Goal: Information Seeking & Learning: Learn about a topic

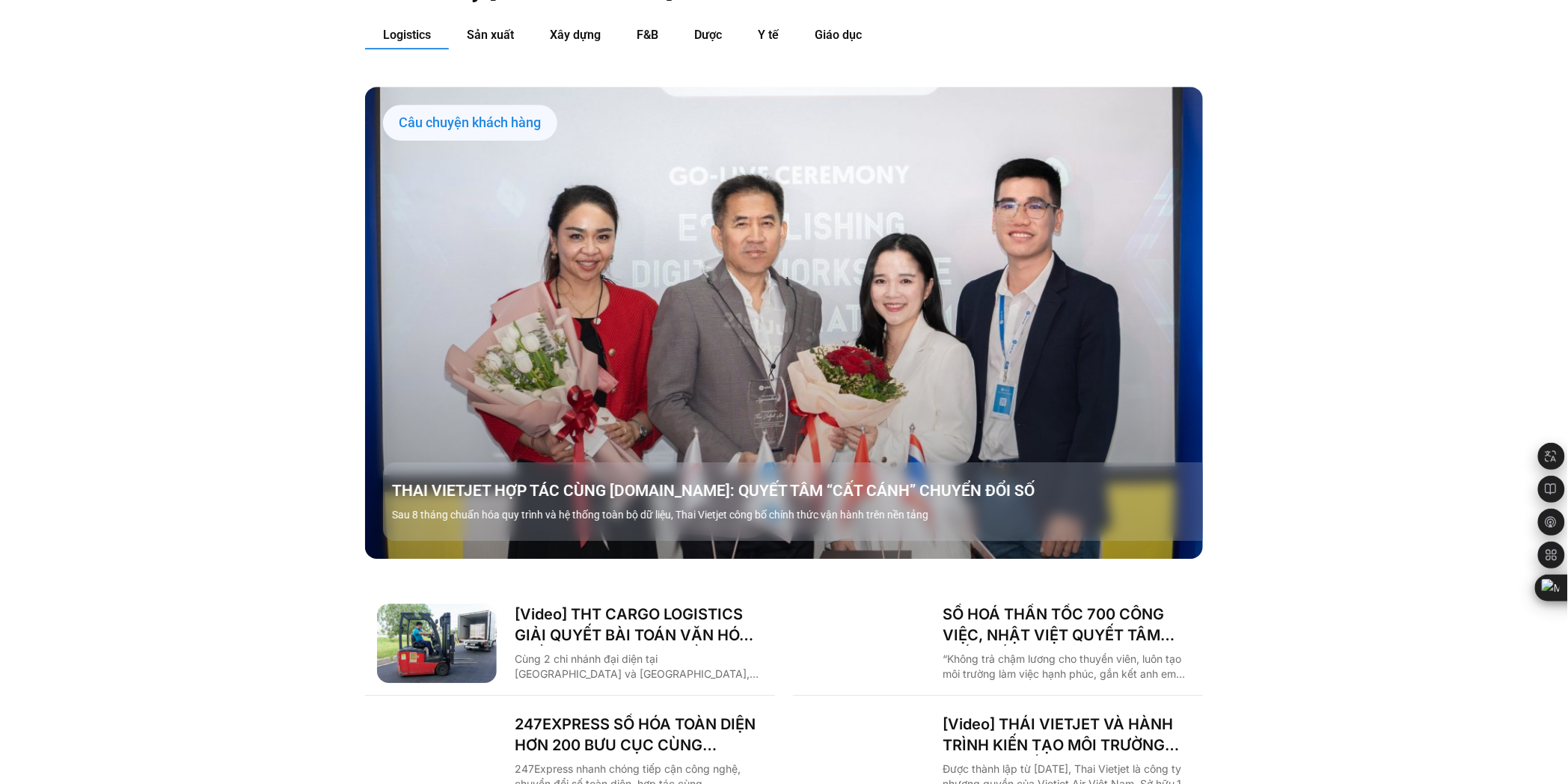
scroll to position [1746, 0]
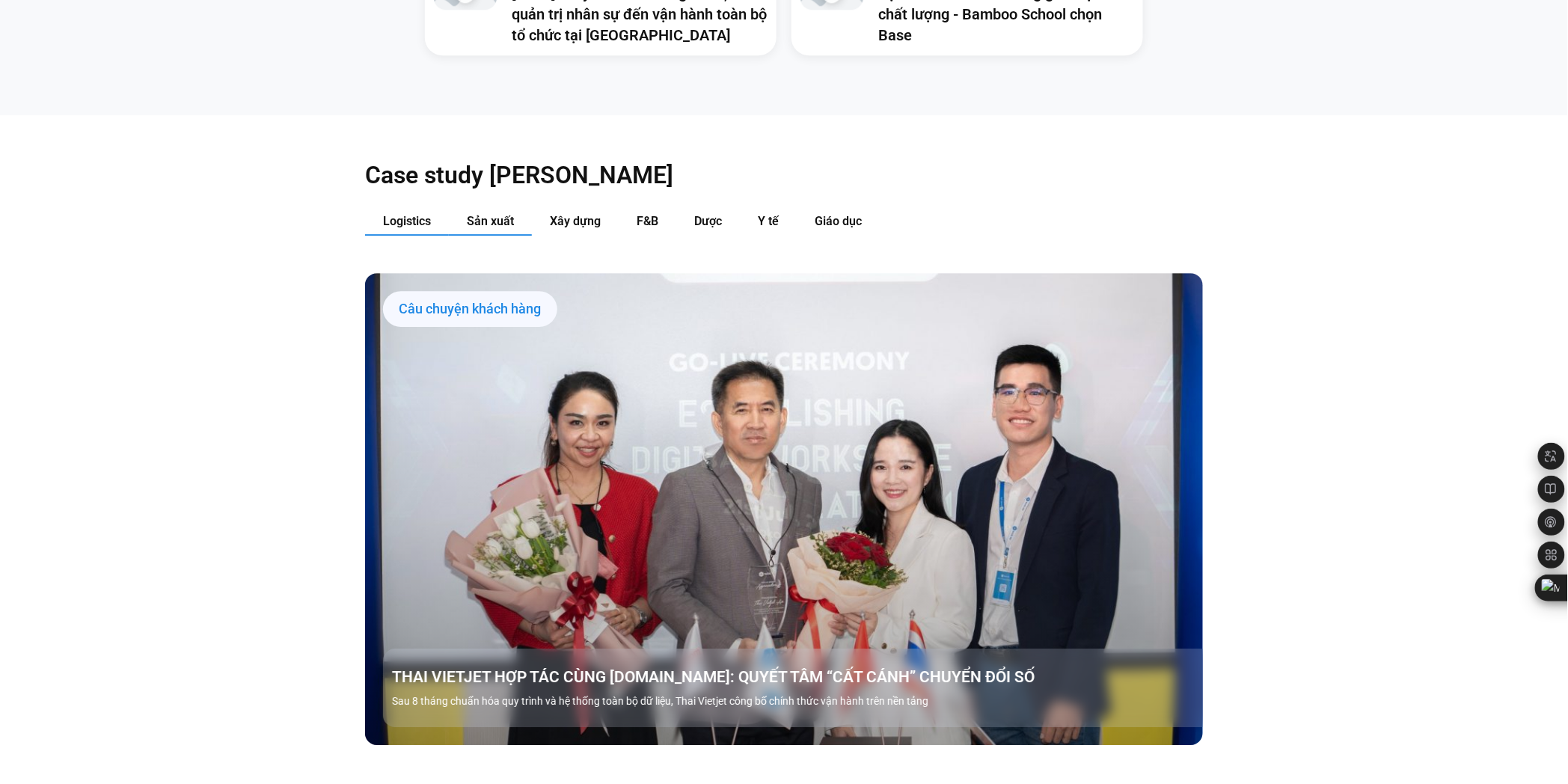
click at [488, 214] on span "Sản xuất" at bounding box center [490, 221] width 47 height 14
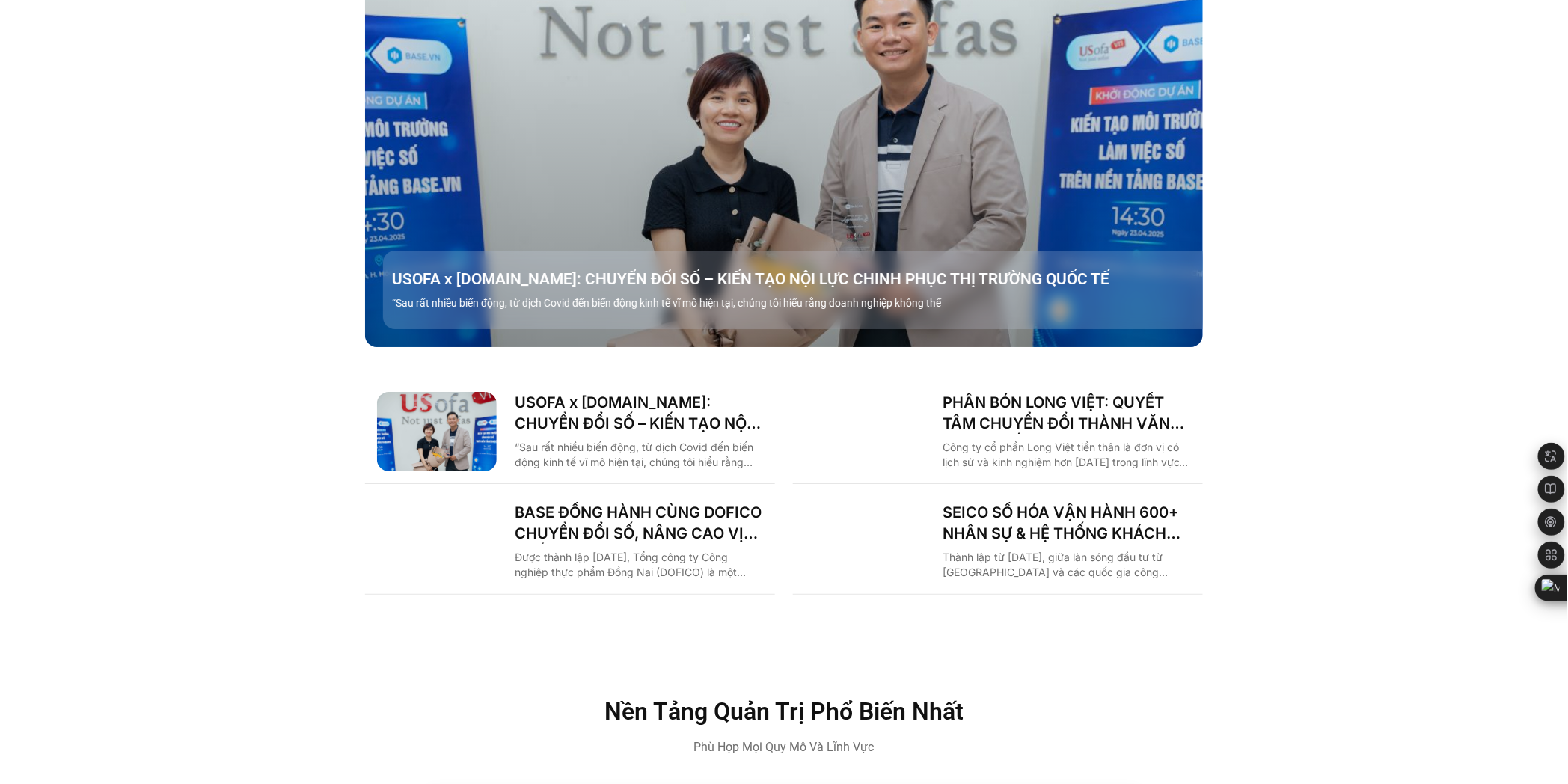
scroll to position [2162, 0]
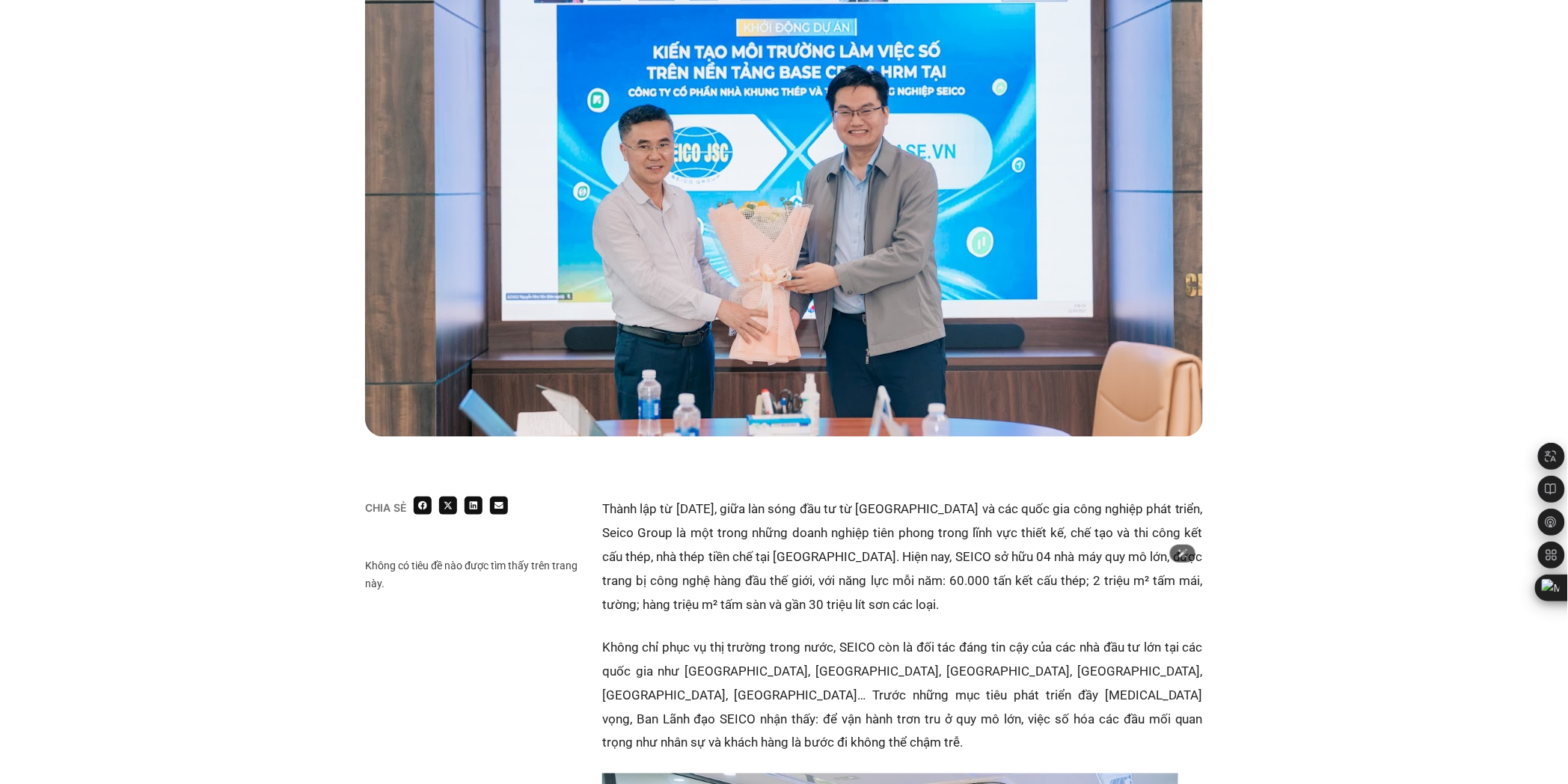
scroll to position [498, 0]
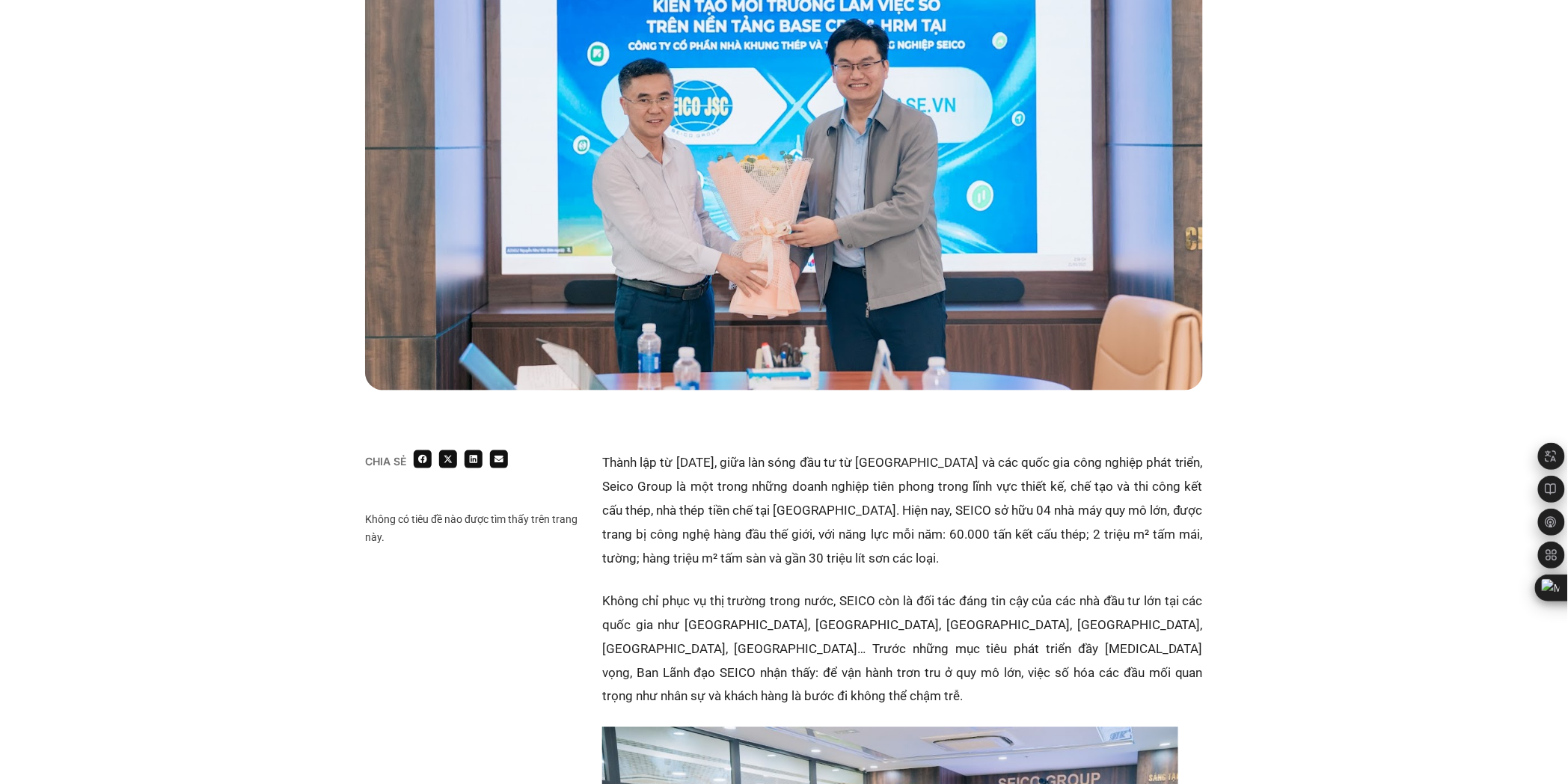
click at [968, 512] on p "Thành lập từ năm 2003, giữa làn sóng đầu tư từ Nhật Bản và các quốc gia công ng…" at bounding box center [902, 511] width 601 height 120
drag, startPoint x: 945, startPoint y: 512, endPoint x: 1016, endPoint y: 504, distance: 71.4
click at [1016, 504] on p "Thành lập từ năm 2003, giữa làn sóng đầu tư từ Nhật Bản và các quốc gia công ng…" at bounding box center [902, 511] width 601 height 120
click at [815, 537] on p "Thành lập từ năm 2003, giữa làn sóng đầu tư từ Nhật Bản và các quốc gia công ng…" at bounding box center [902, 511] width 601 height 120
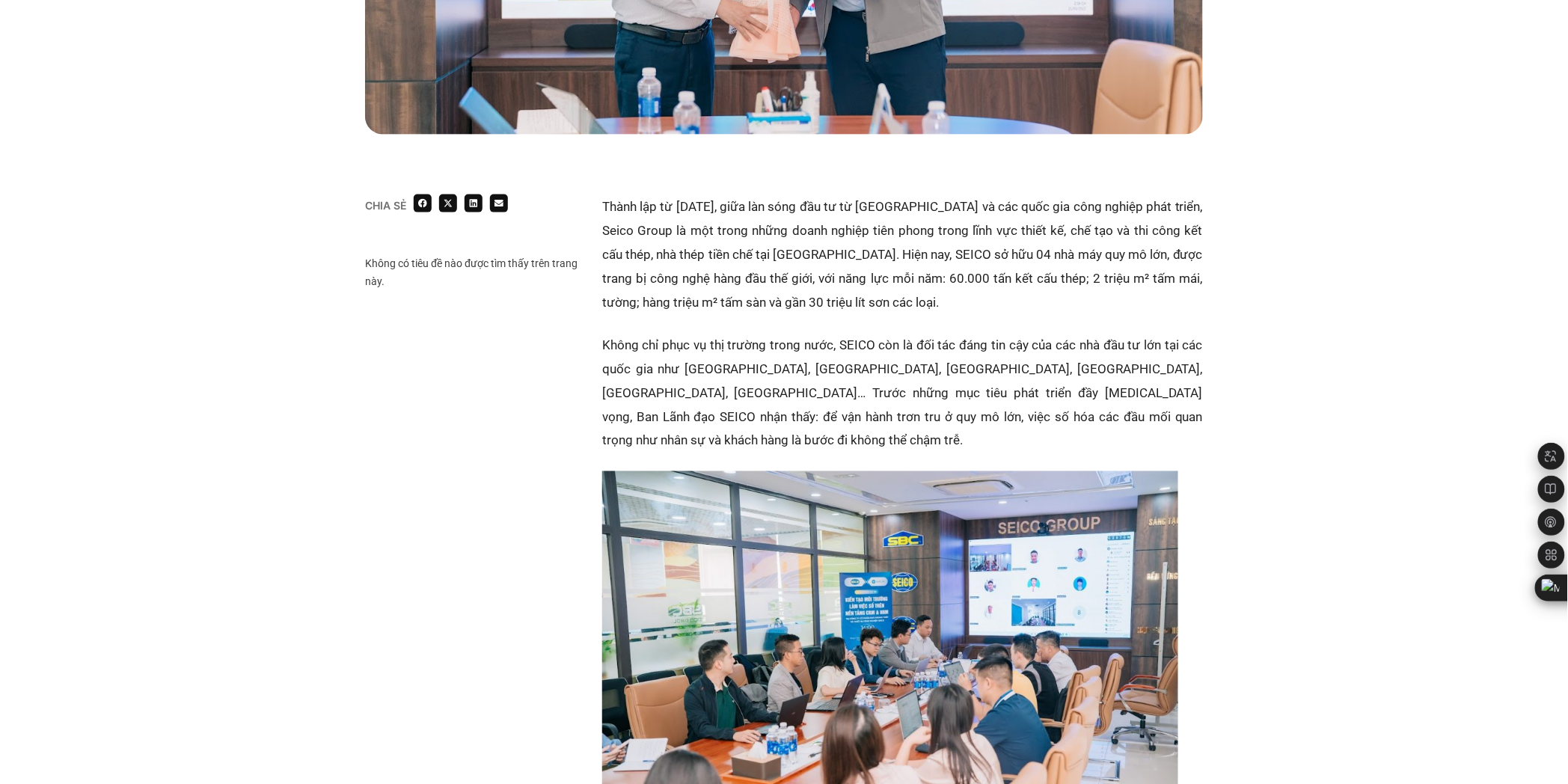
scroll to position [748, 0]
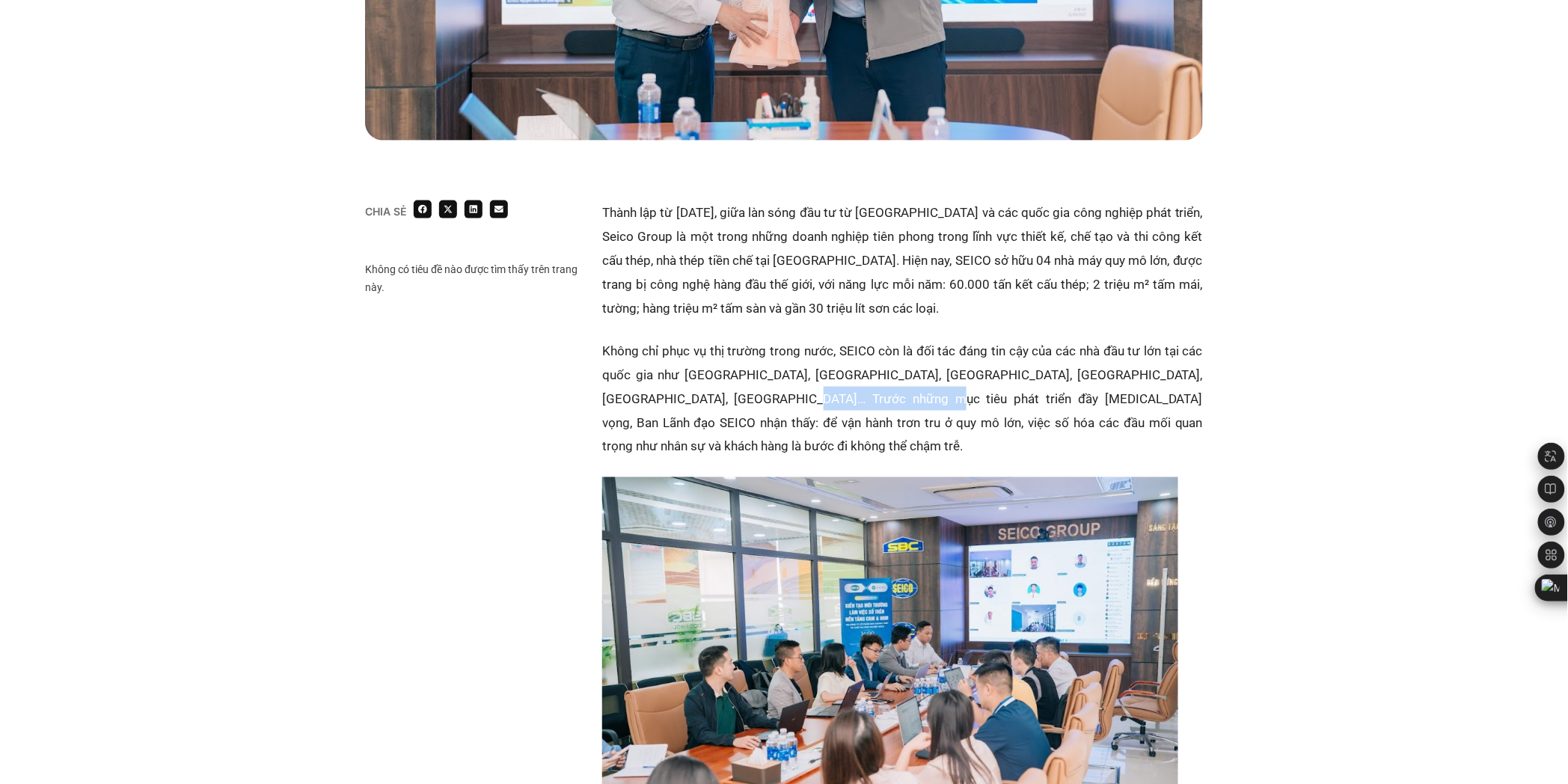
drag, startPoint x: 735, startPoint y: 394, endPoint x: 859, endPoint y: 394, distance: 124.0
click at [859, 394] on p "Không chỉ phục vụ thị trường trong nước, SEICO còn là đối tác đáng tin cậy của …" at bounding box center [902, 399] width 601 height 120
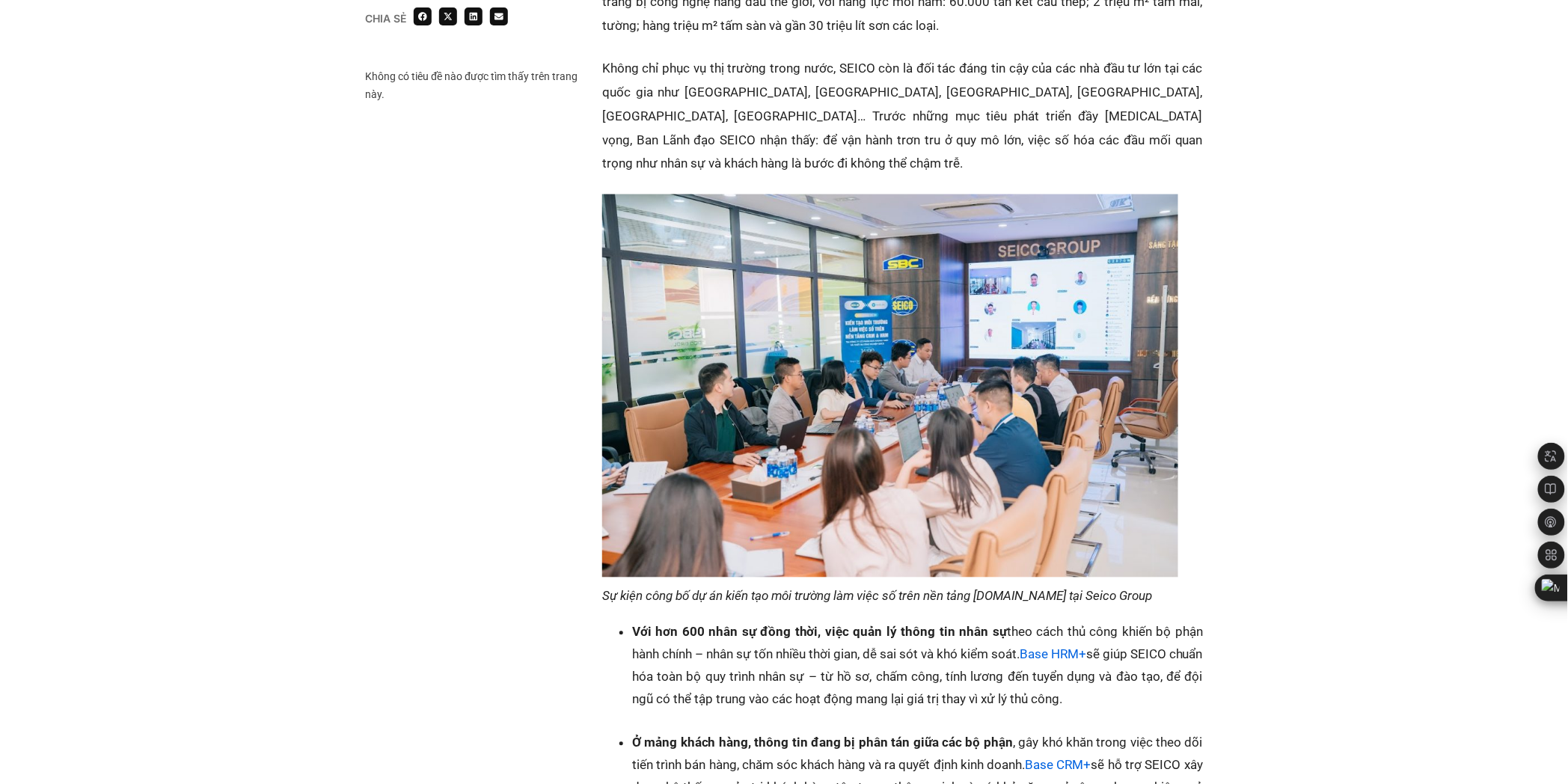
scroll to position [1413, 0]
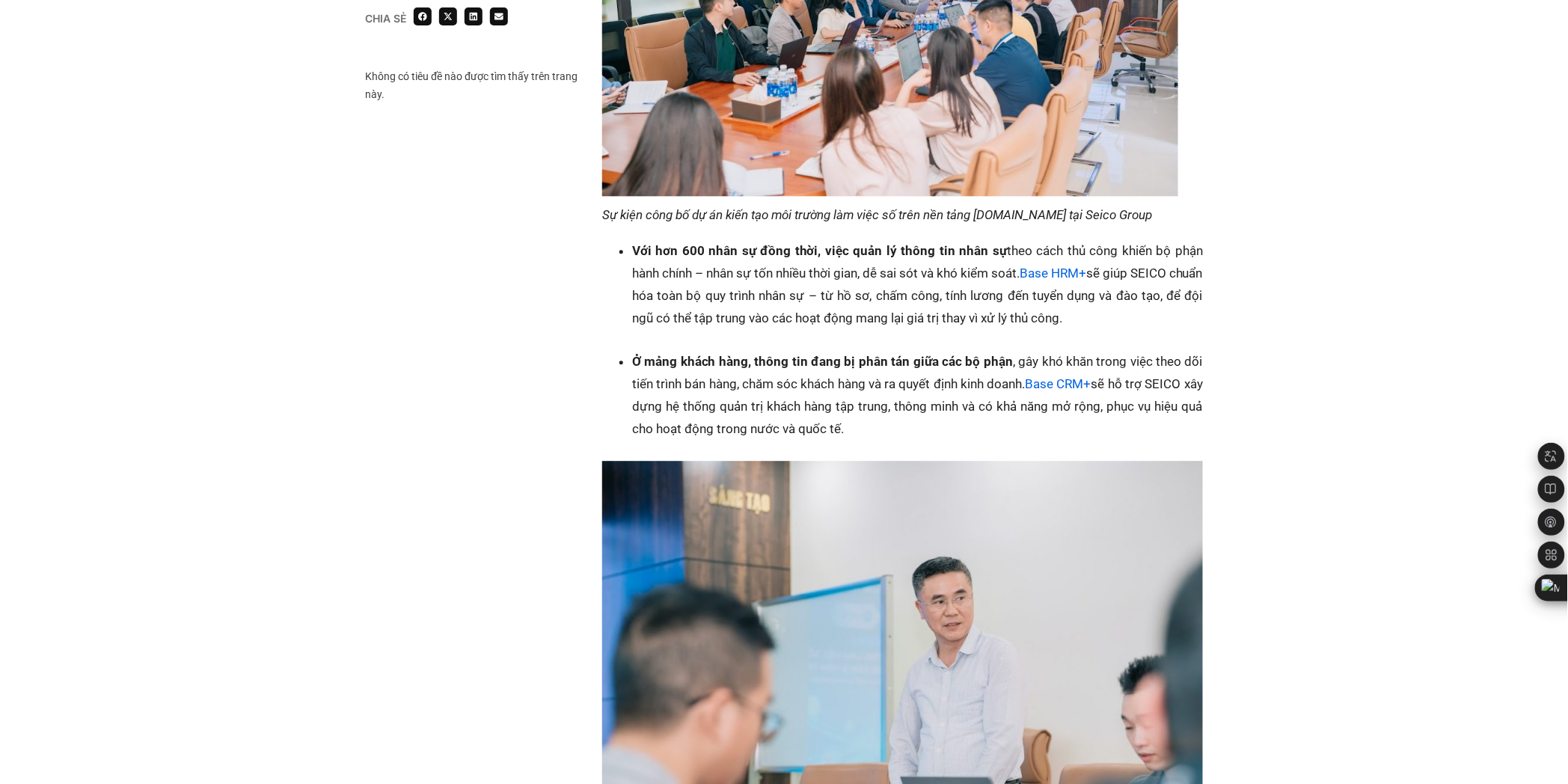
click at [965, 272] on li "Với hơn 600 nhân sự đồng thời, việc quản lý thông tin nhân sự theo cách thủ côn…" at bounding box center [918, 284] width 571 height 90
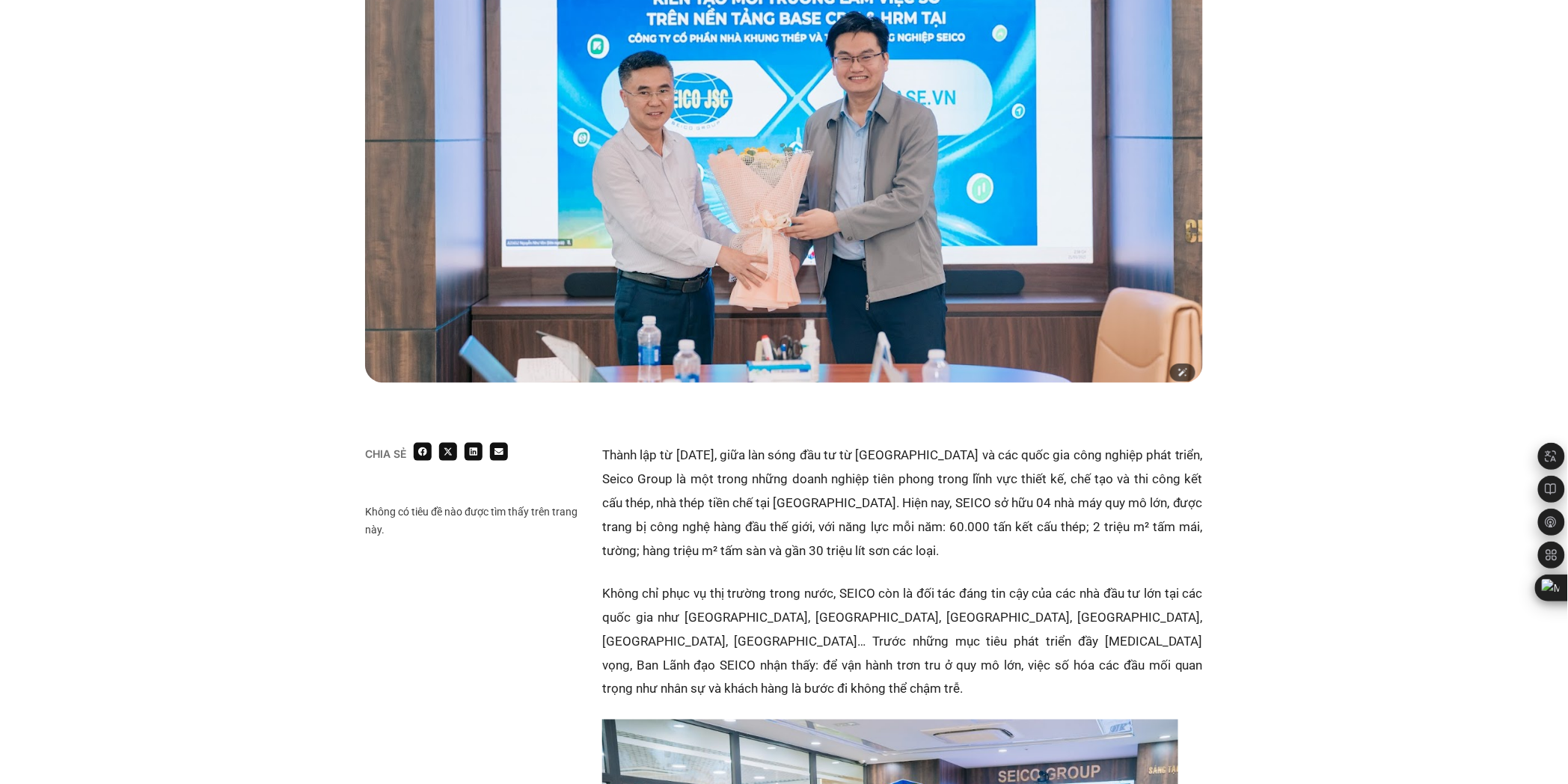
scroll to position [498, 0]
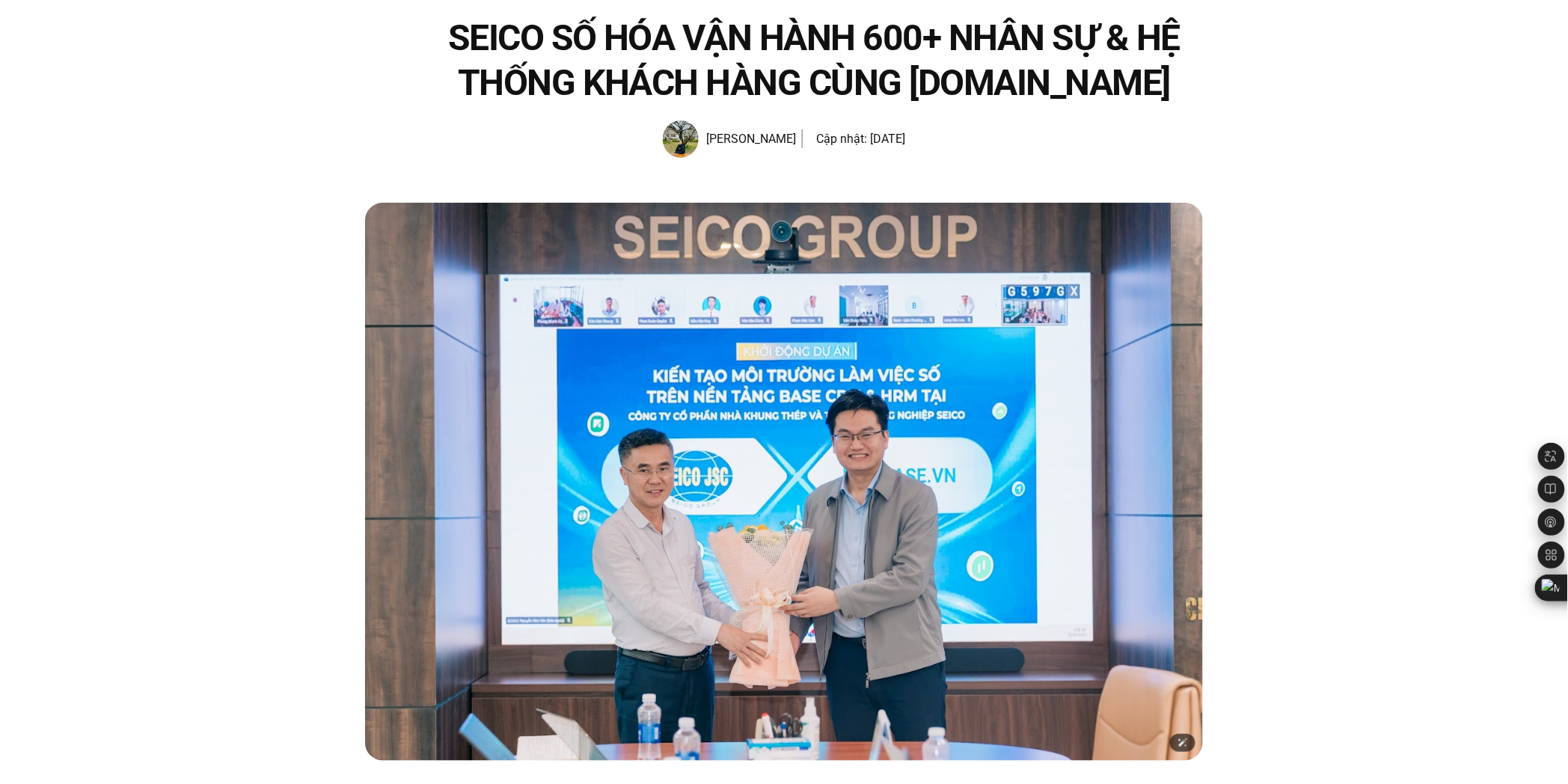
scroll to position [0, 0]
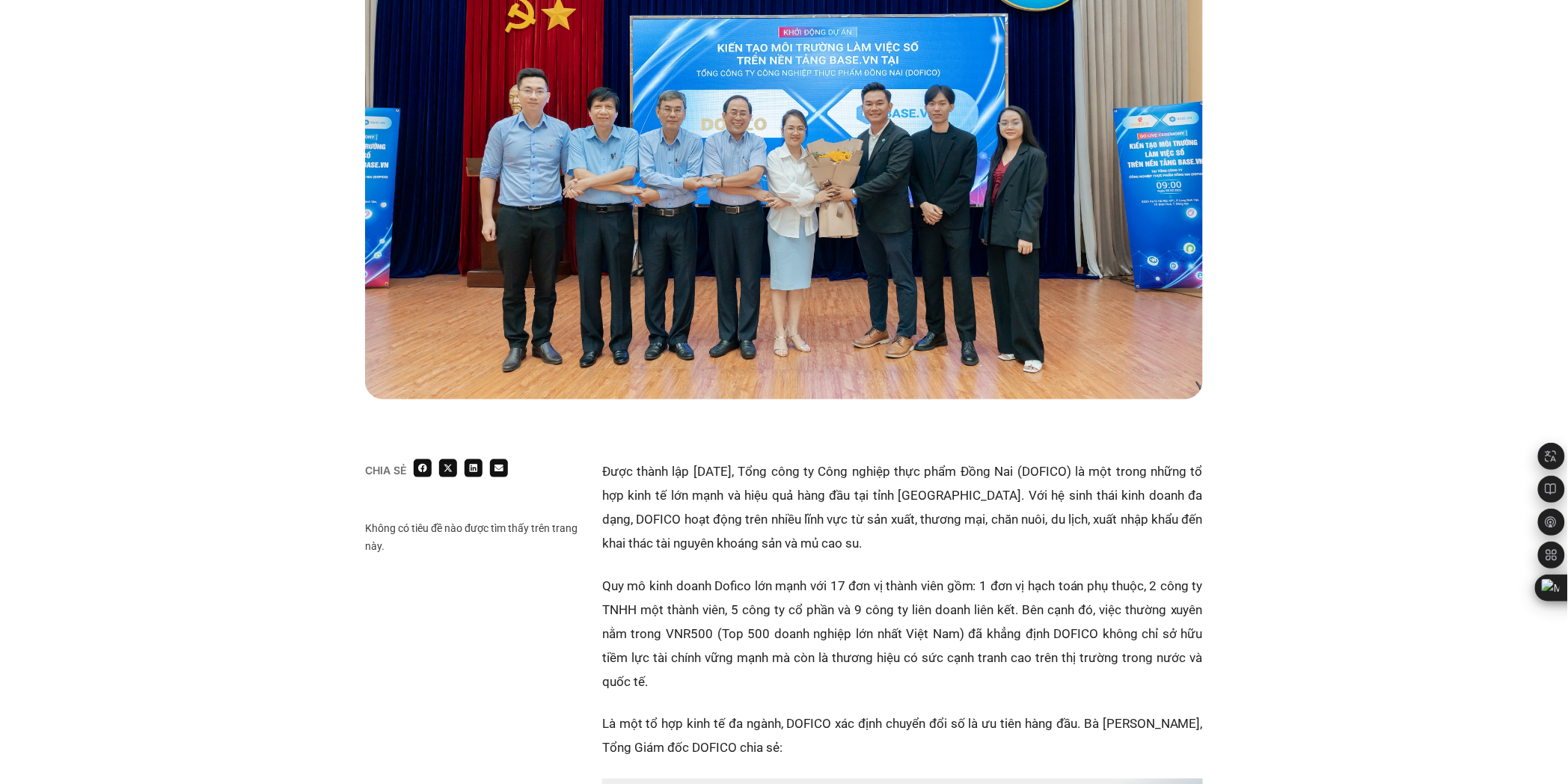
scroll to position [664, 0]
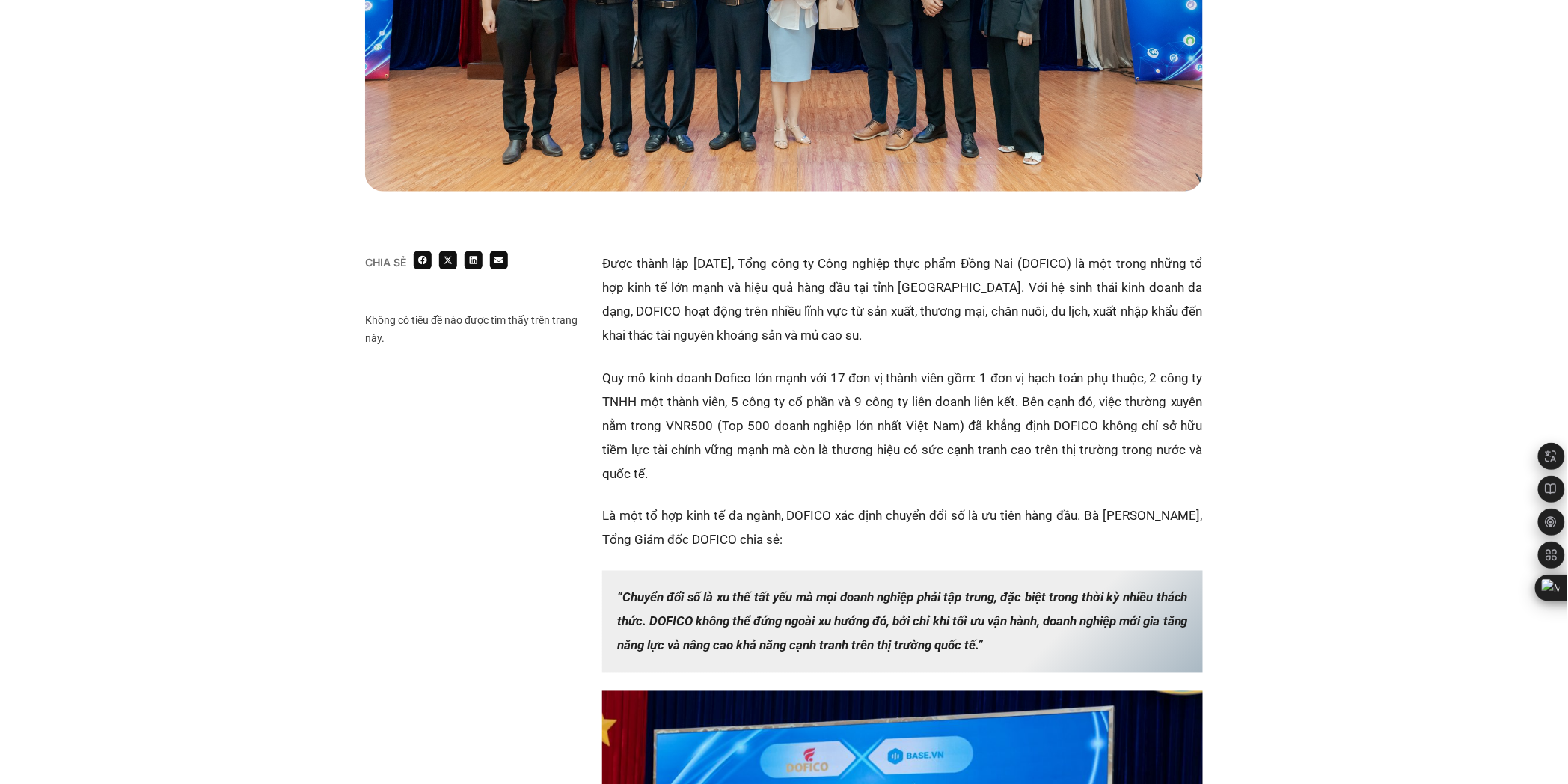
click at [916, 390] on p "Quy mô kinh doanh Dofico lớn mạnh với 17 đơn vị thành viên gồm: 1 đơn vị hạch t…" at bounding box center [902, 426] width 601 height 120
click at [810, 405] on p "Quy mô kinh doanh Dofico lớn mạnh với 17 đơn vị thành viên gồm: 1 đơn vị hạch t…" at bounding box center [902, 426] width 601 height 120
click at [738, 428] on p "Quy mô kinh doanh Dofico lớn mạnh với 17 đơn vị thành viên gồm: 1 đơn vị hạch t…" at bounding box center [902, 426] width 601 height 120
click at [769, 460] on p "Quy mô kinh doanh Dofico lớn mạnh với 17 đơn vị thành viên gồm: 1 đơn vị hạch t…" at bounding box center [902, 426] width 601 height 120
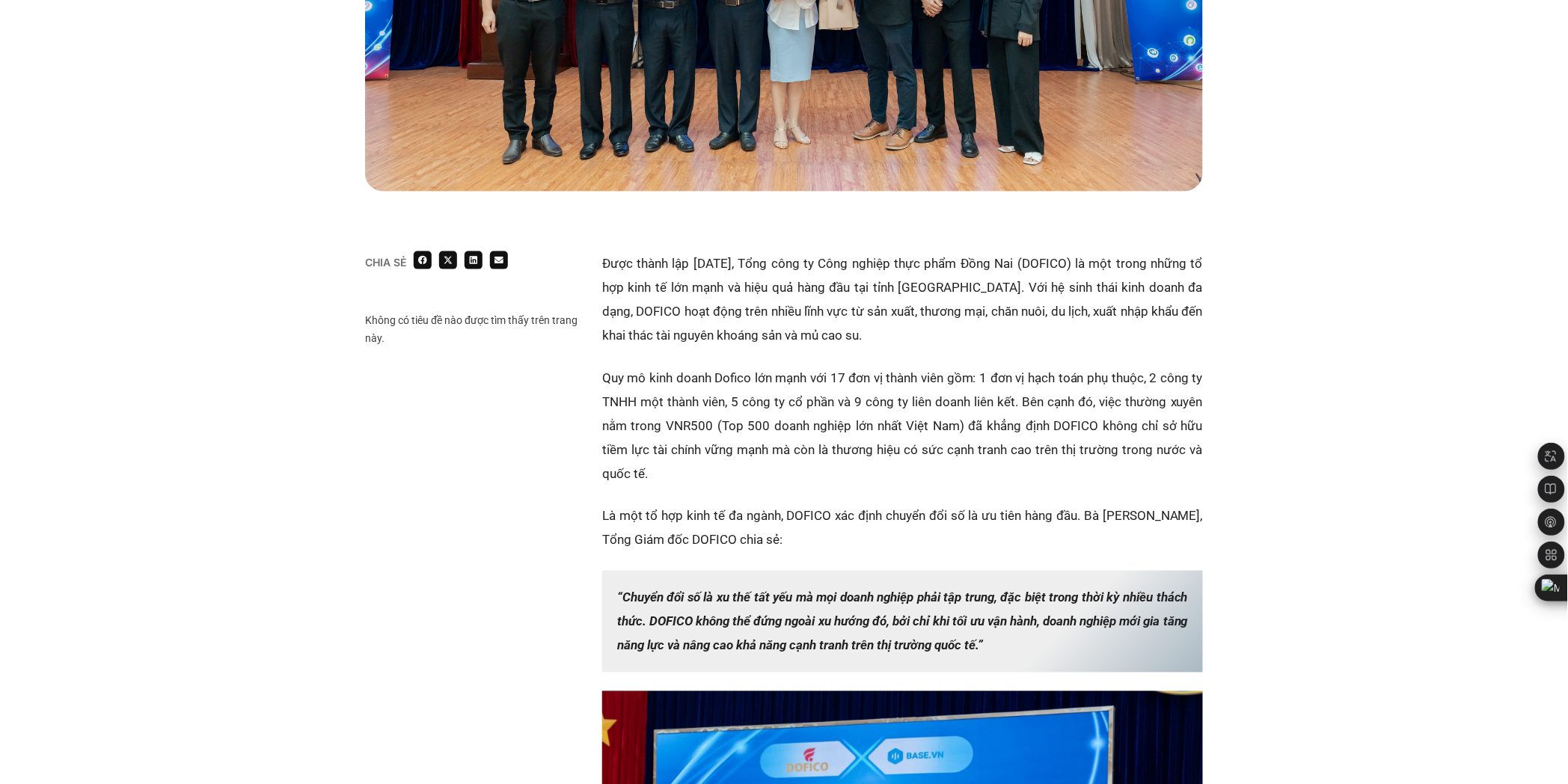
click at [857, 292] on p "Được thành lập năm 2005, Tổng công ty Công nghiệp thực phẩm Đồng Nai (DOFICO) l…" at bounding box center [902, 299] width 601 height 96
click at [820, 326] on p "Được thành lập năm 2005, Tổng công ty Công nghiệp thực phẩm Đồng Nai (DOFICO) l…" at bounding box center [902, 299] width 601 height 96
drag, startPoint x: 848, startPoint y: 311, endPoint x: 909, endPoint y: 316, distance: 61.2
click at [909, 316] on p "Được thành lập năm 2005, Tổng công ty Công nghiệp thực phẩm Đồng Nai (DOFICO) l…" at bounding box center [902, 299] width 601 height 96
click at [730, 394] on p "Quy mô kinh doanh Dofico lớn mạnh với 17 đơn vị thành viên gồm: 1 đơn vị hạch t…" at bounding box center [902, 426] width 601 height 120
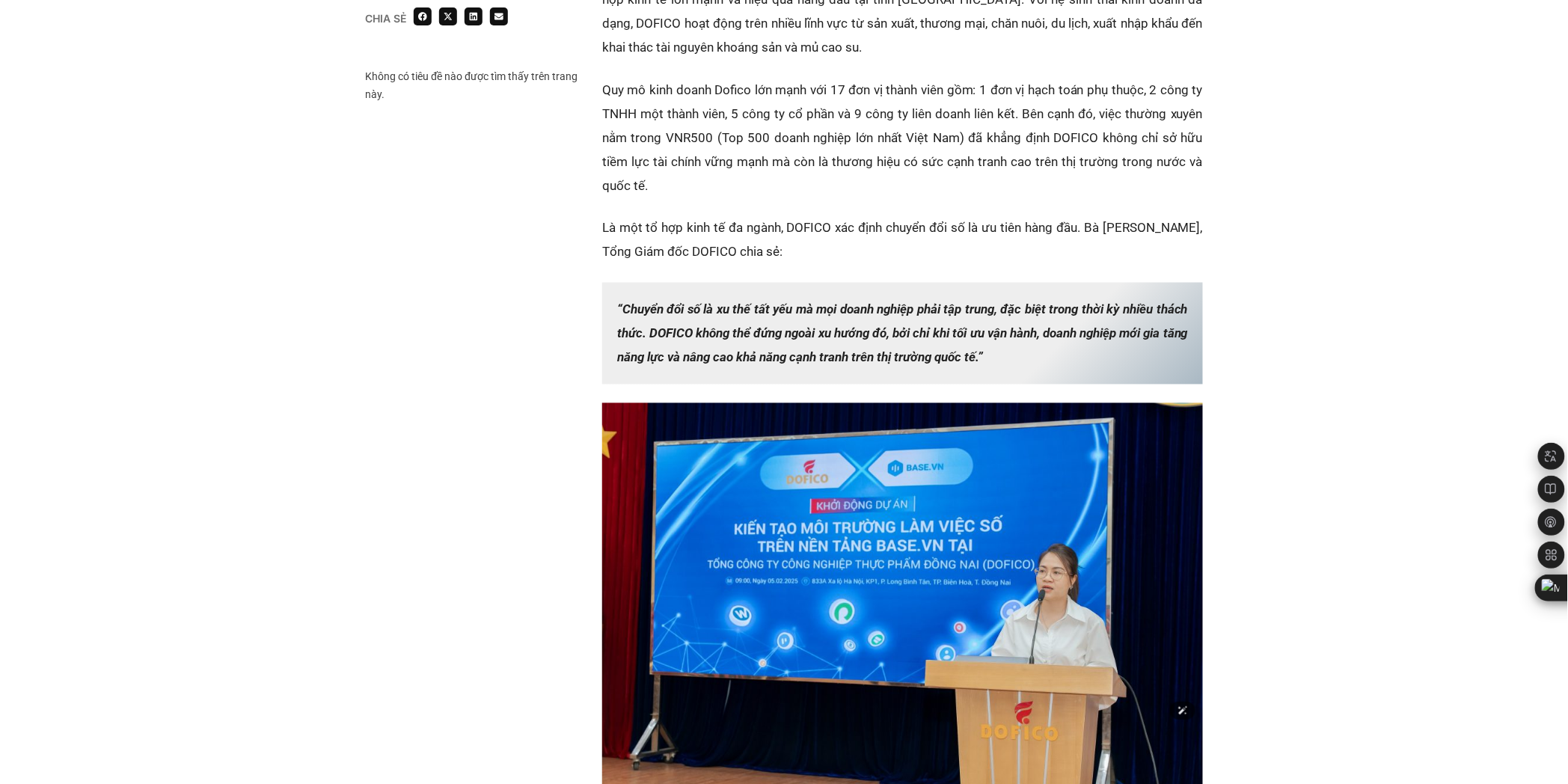
scroll to position [1330, 0]
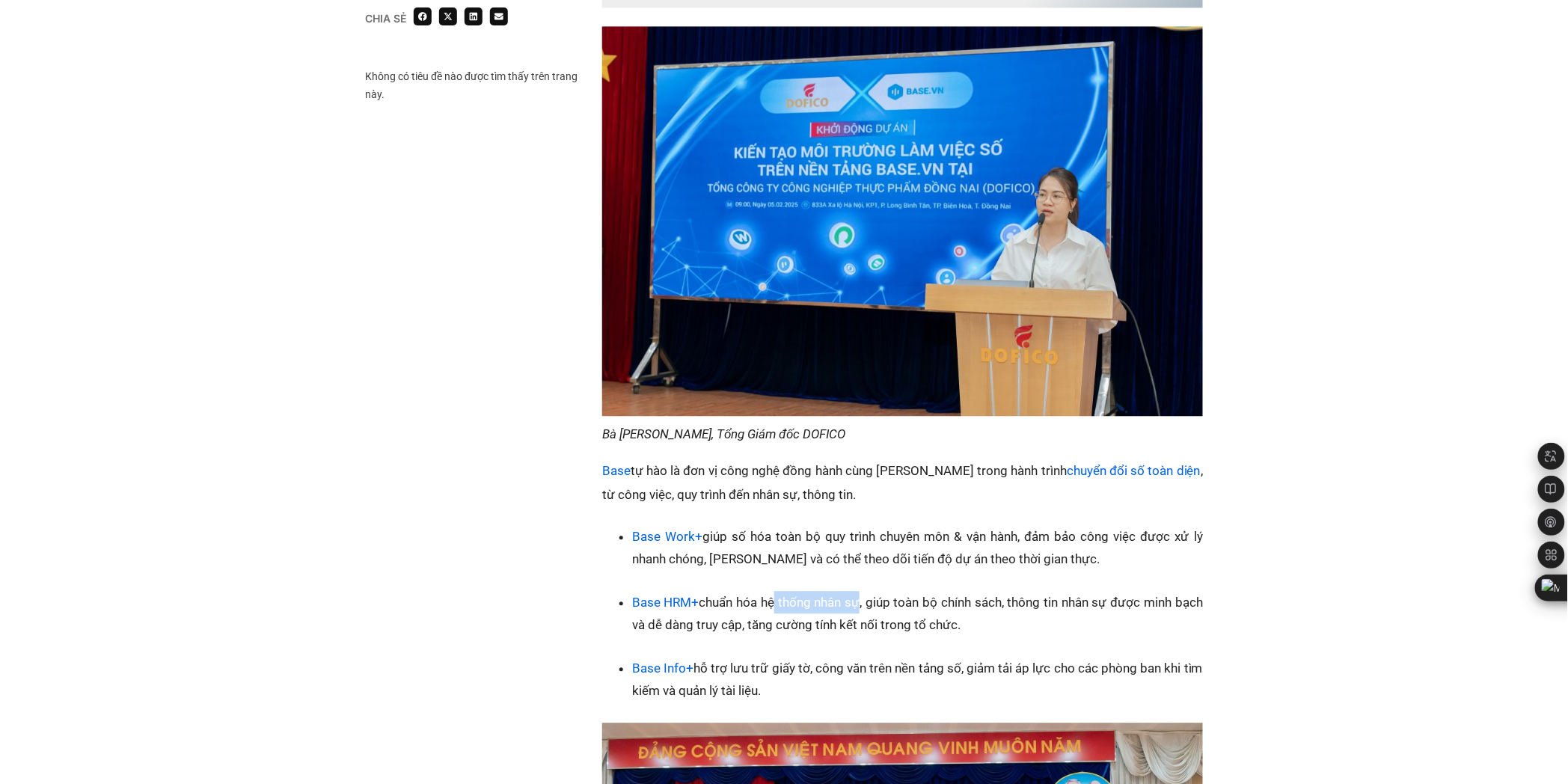
drag, startPoint x: 781, startPoint y: 605, endPoint x: 867, endPoint y: 605, distance: 86.0
click at [867, 605] on li "Base HRM+ chuẩn hóa hệ thống nhân sự, giúp toàn bộ chính sách, thông tin nhân s…" at bounding box center [918, 614] width 571 height 45
click at [955, 605] on li "Base HRM+ chuẩn hóa hệ thống nhân sự, giúp toàn bộ chính sách, thông tin nhân s…" at bounding box center [918, 614] width 571 height 45
click at [980, 608] on li "Base HRM+ chuẩn hóa hệ thống nhân sự, giúp toàn bộ chính sách, thông tin nhân s…" at bounding box center [918, 614] width 571 height 45
click at [1018, 607] on li "Base HRM+ chuẩn hóa hệ thống nhân sự, giúp toàn bộ chính sách, thông tin nhân s…" at bounding box center [918, 614] width 571 height 45
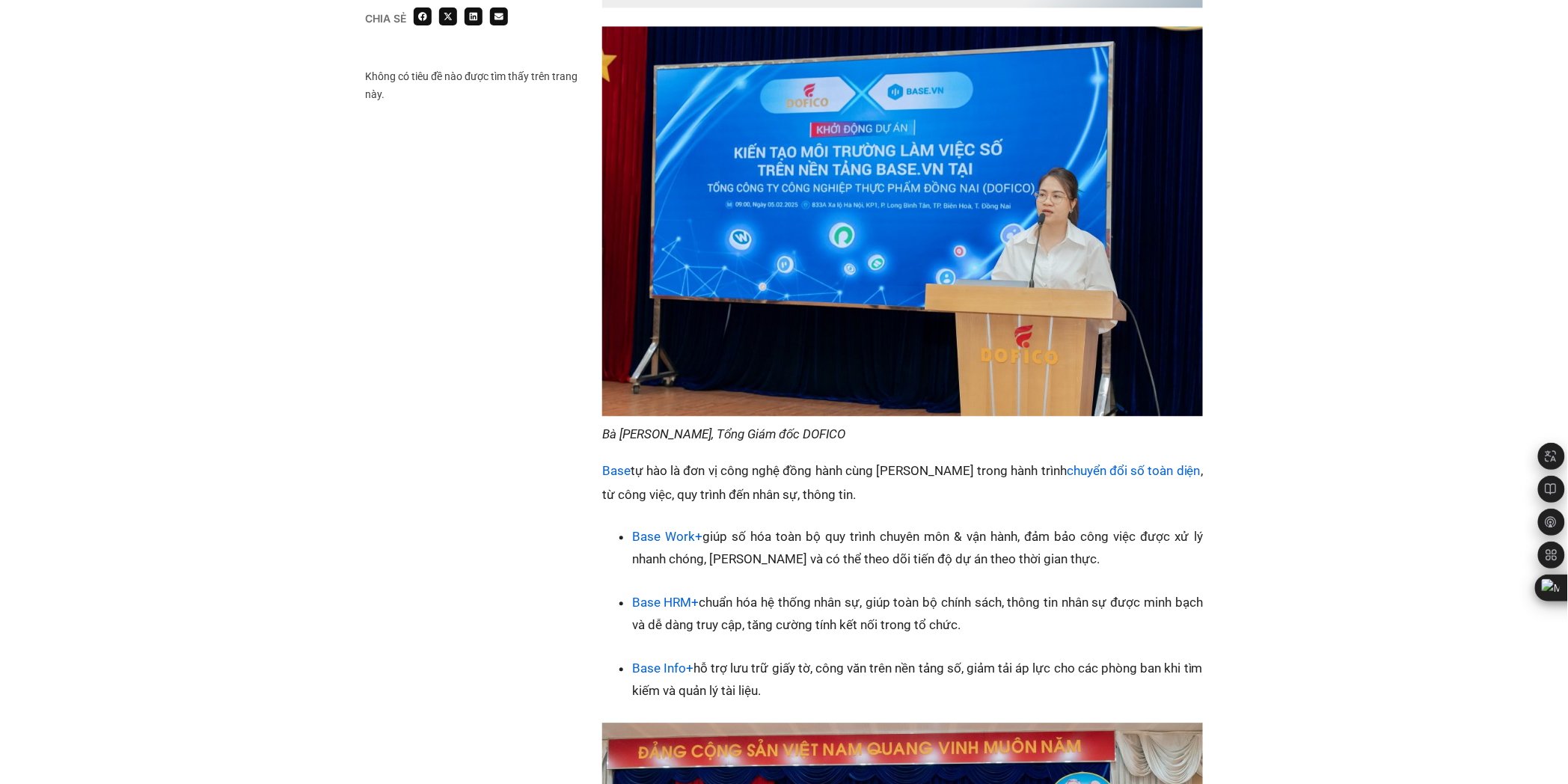
click at [933, 617] on li "Base HRM+ chuẩn hóa hệ thống nhân sự, giúp toàn bộ chính sách, thông tin nhân s…" at bounding box center [918, 614] width 571 height 45
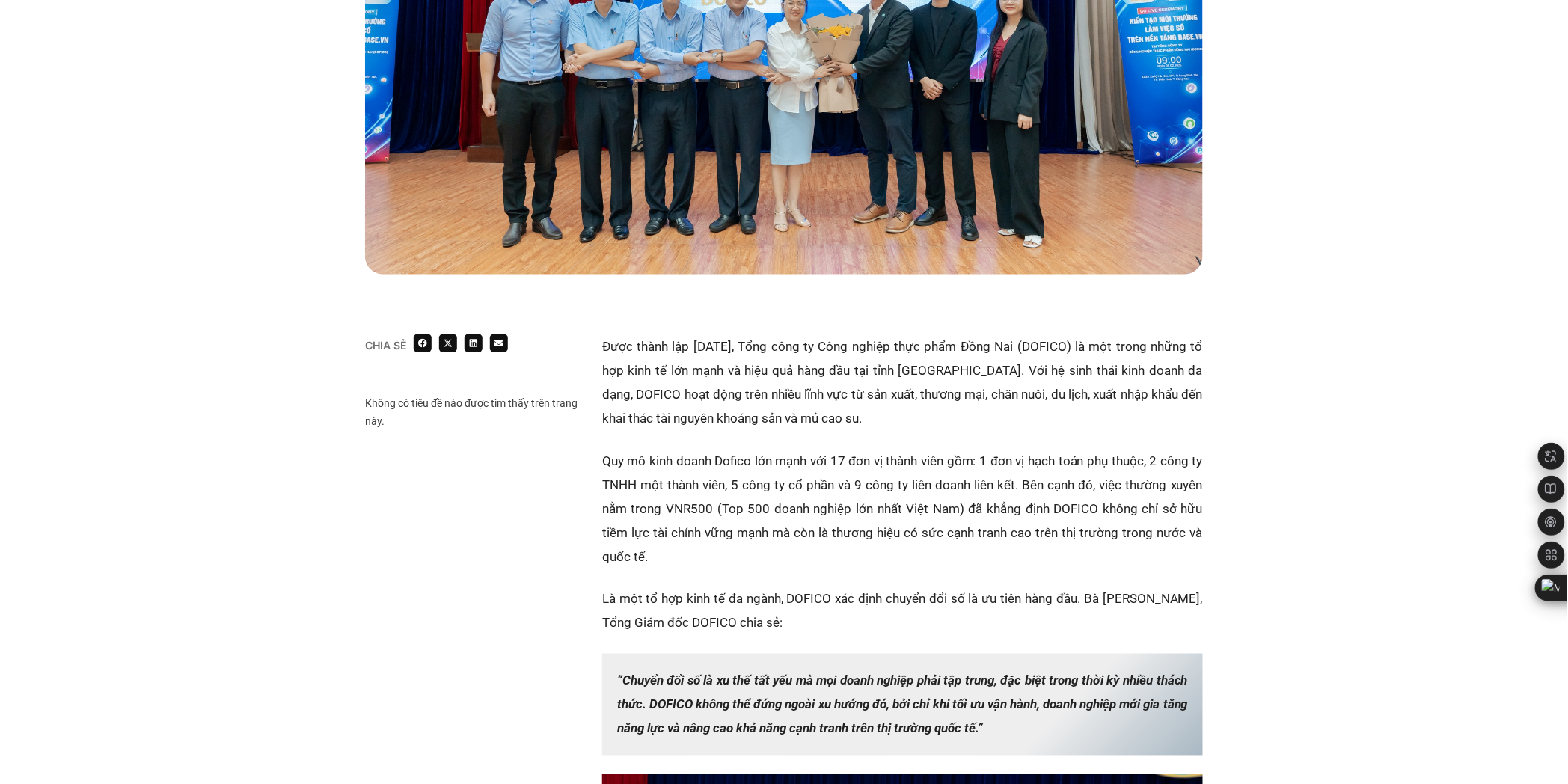
scroll to position [83, 0]
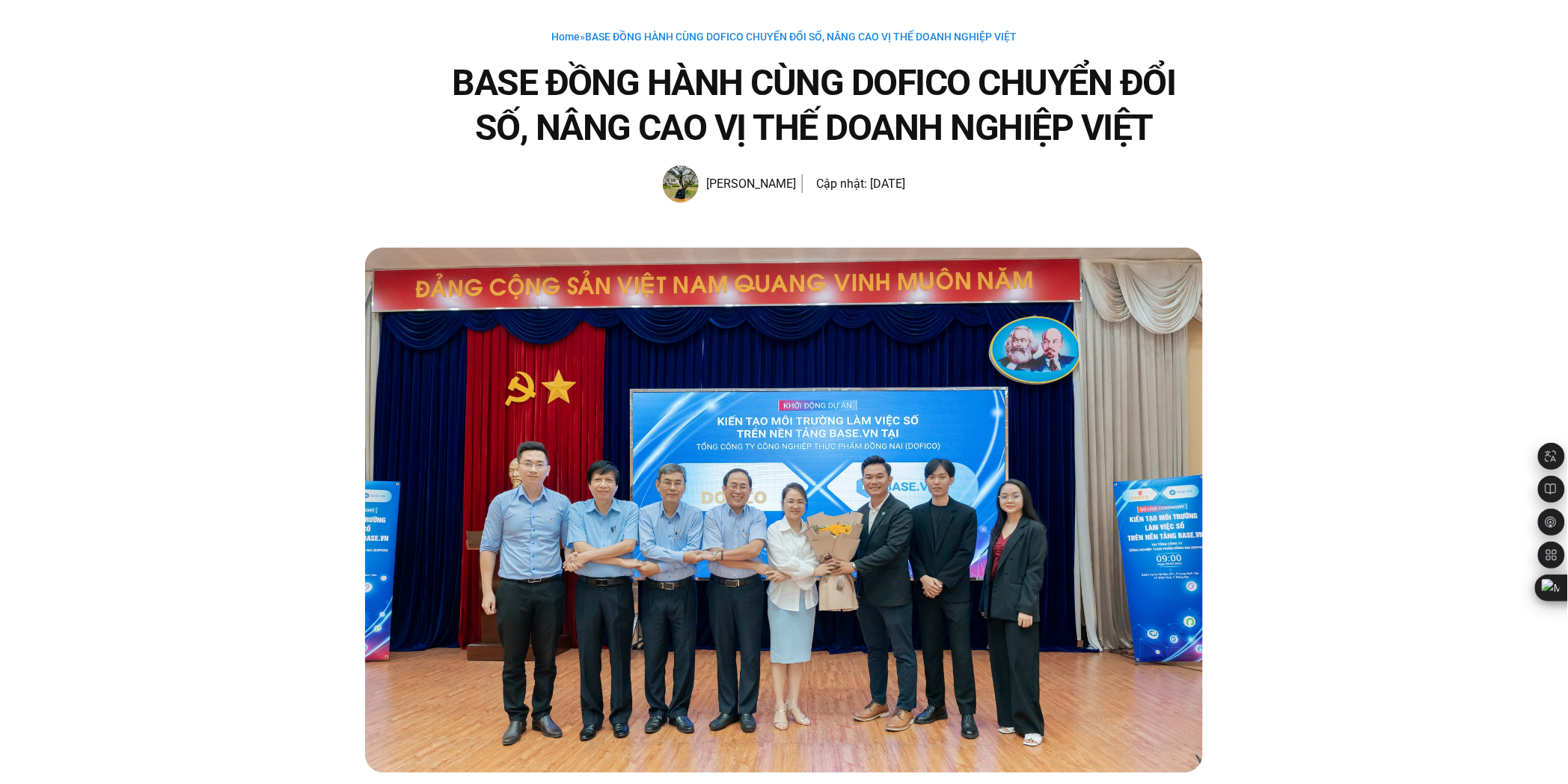
click at [921, 128] on h1 "BASE ĐỒNG HÀNH CÙNG DOFICO CHUYỂN ĐỔI SỐ, NÂNG CAO VỊ THẾ DOANH NGHIỆP VIỆT" at bounding box center [813, 105] width 778 height 90
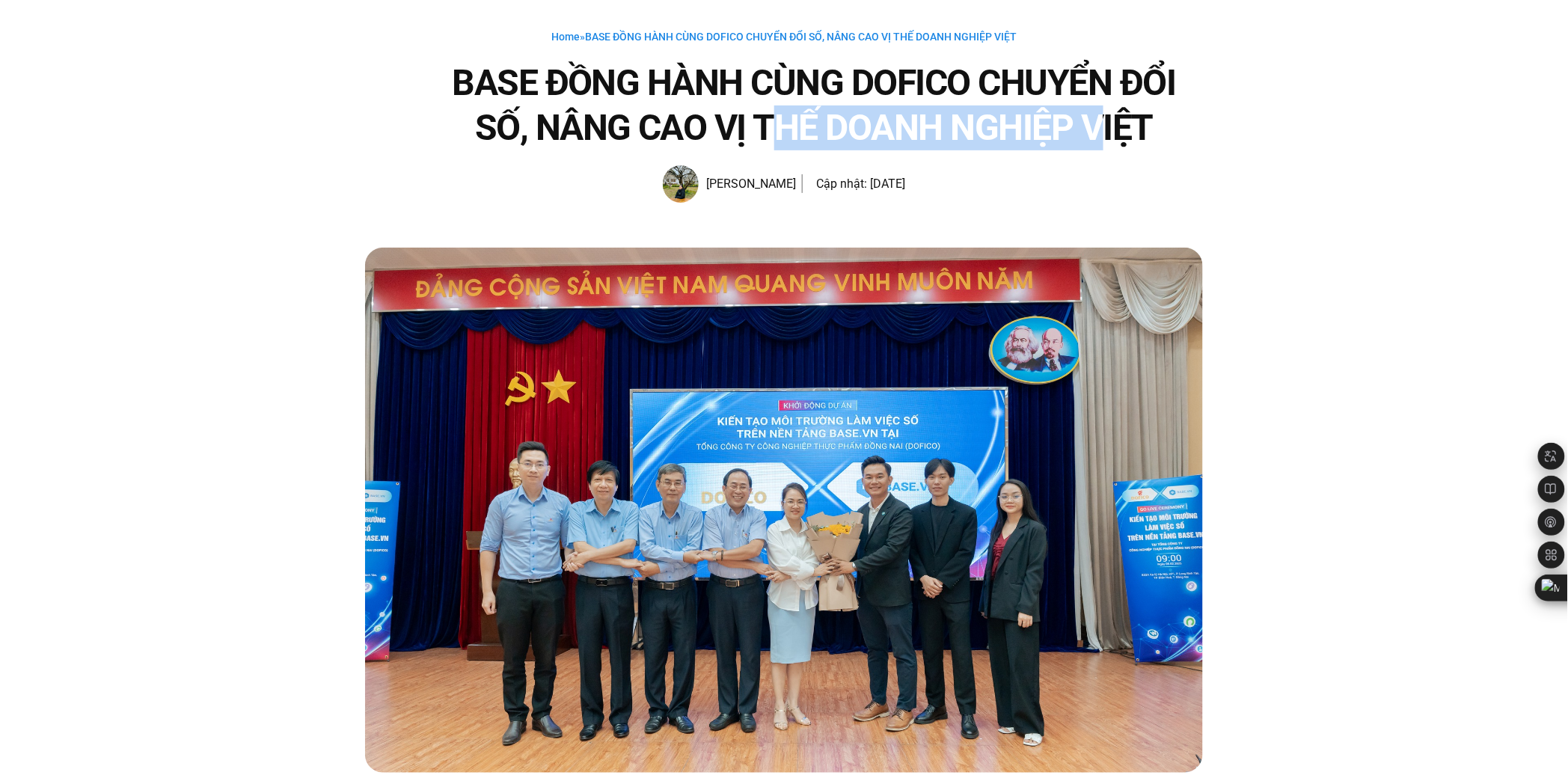
drag, startPoint x: 765, startPoint y: 127, endPoint x: 1097, endPoint y: 123, distance: 332.0
click at [1097, 123] on h1 "BASE ĐỒNG HÀNH CÙNG DOFICO CHUYỂN ĐỔI SỐ, NÂNG CAO VỊ THẾ DOANH NGHIỆP VIỆT" at bounding box center [813, 105] width 778 height 90
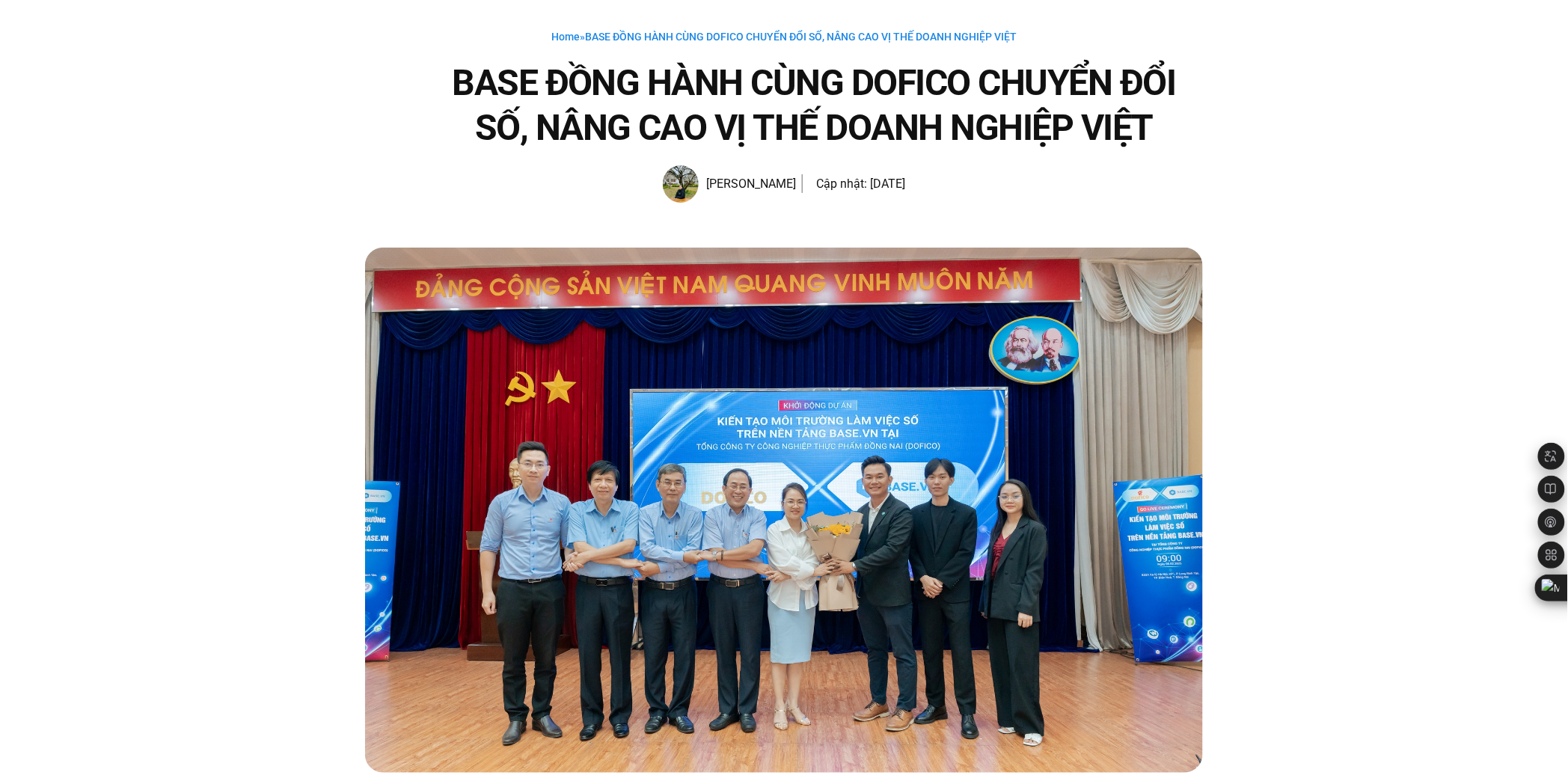
click at [1203, 129] on div "Home » BASE ĐỒNG HÀNH CÙNG DOFICO CHUYỂN ĐỔI SỐ, NÂNG CAO VỊ THẾ DOANH NGHIỆP V…" at bounding box center [784, 107] width 1568 height 280
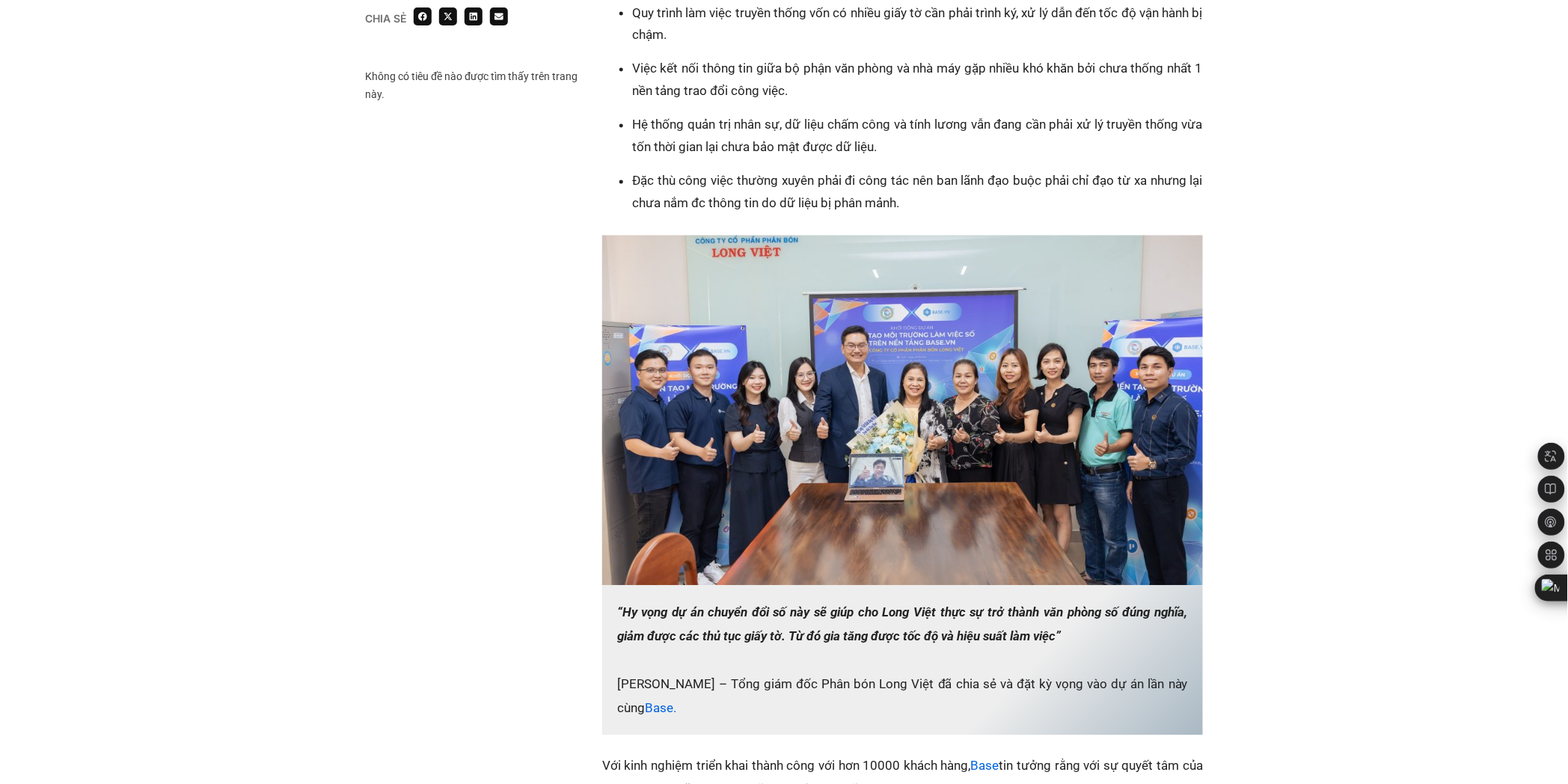
scroll to position [1413, 0]
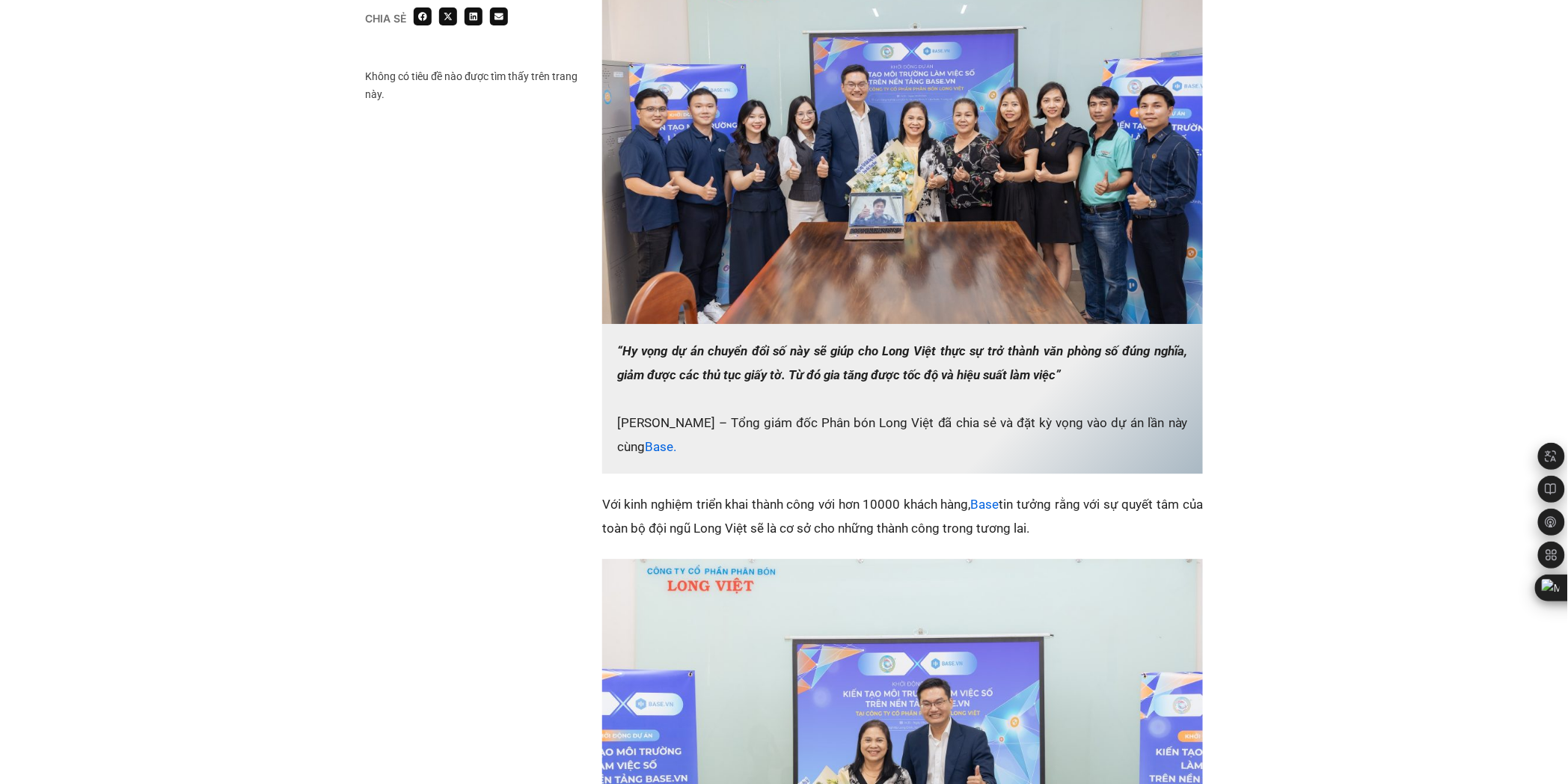
click at [760, 509] on p "Với kinh nghiệm triển khai thành công với hơn 10000 khách hàng, Base tin tưởng …" at bounding box center [902, 517] width 601 height 48
click at [534, 519] on div "Chia sẻ Không có tiêu đề nào được tìm thấy trên trang này. Chia sẻ" at bounding box center [784, 251] width 838 height 1385
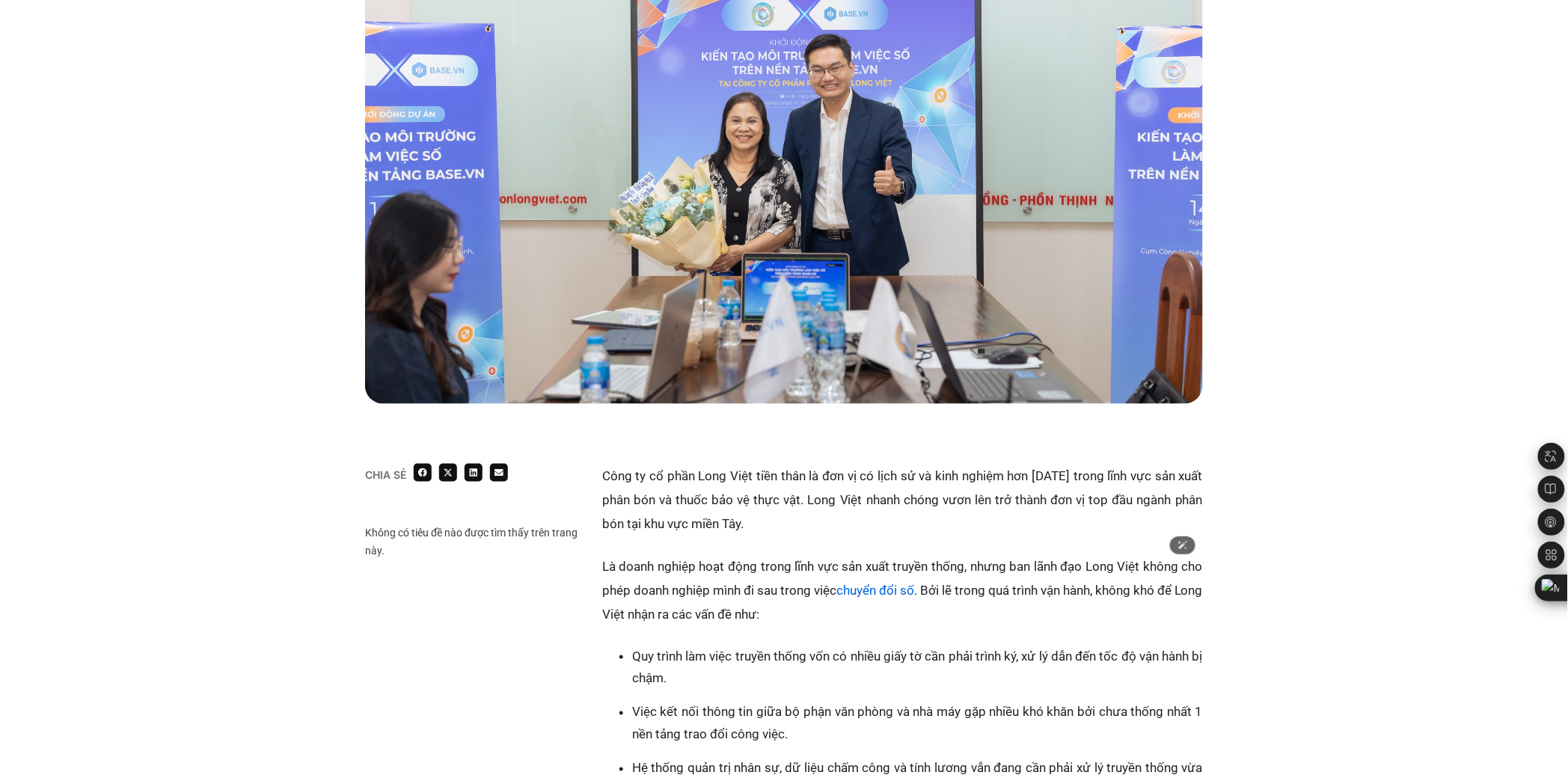
scroll to position [581, 0]
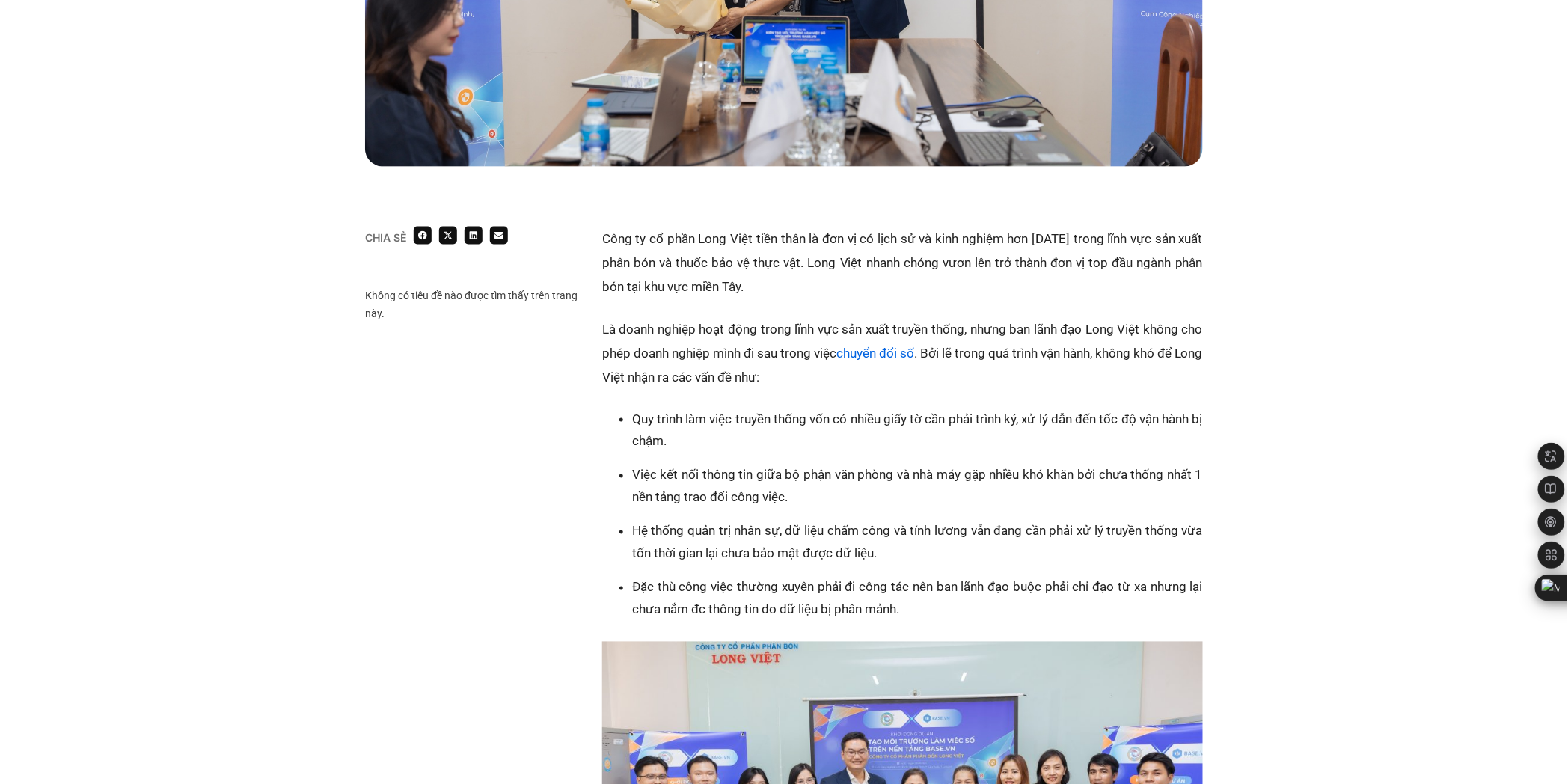
scroll to position [748, 0]
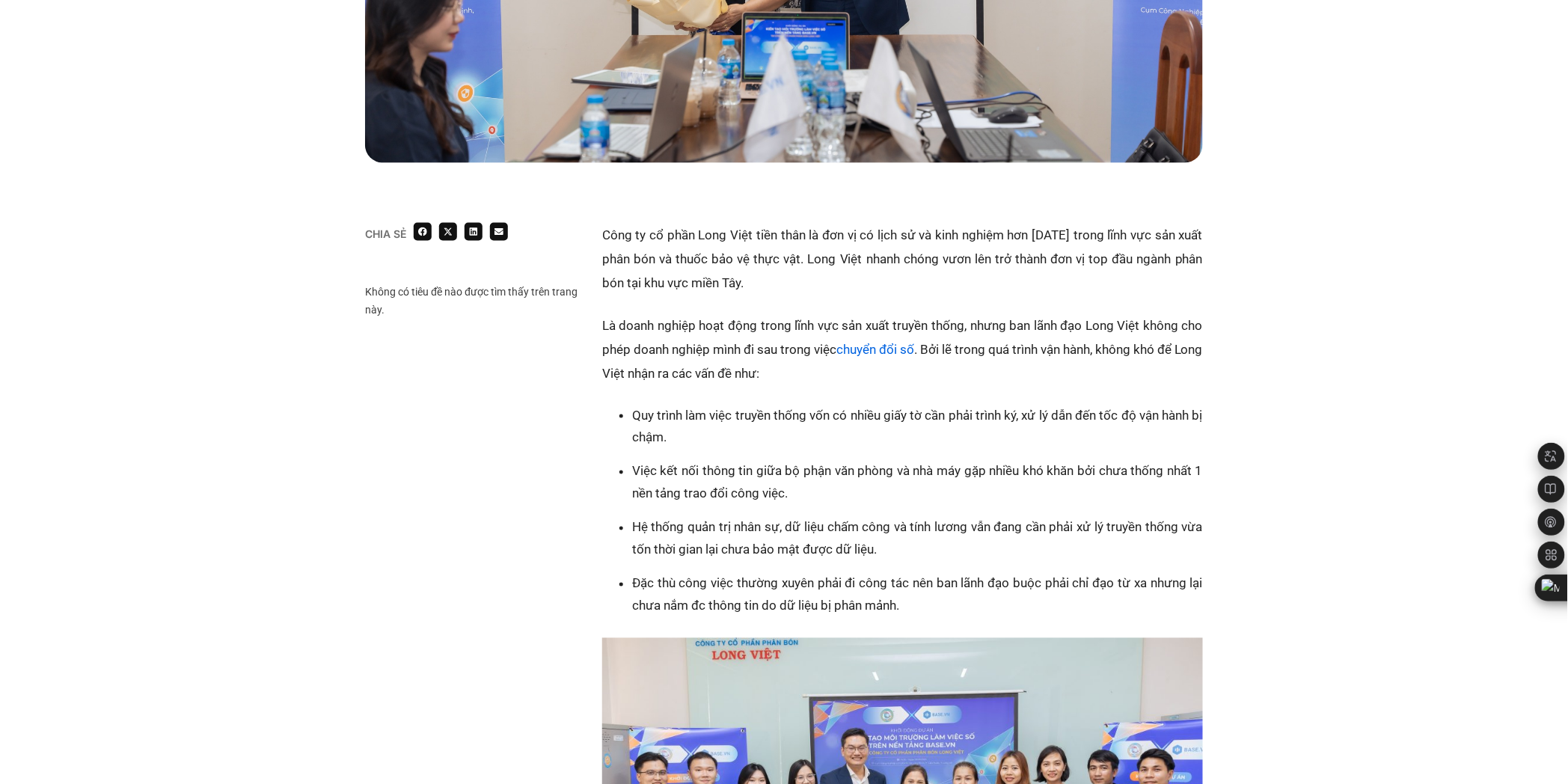
click at [917, 545] on li "Hệ thống quản trị nhân sự, dữ liệu chấm công và tính lương vẫn đang cần phải xử…" at bounding box center [918, 539] width 571 height 45
drag, startPoint x: 872, startPoint y: 527, endPoint x: 964, endPoint y: 537, distance: 92.5
click at [964, 537] on li "Hệ thống quản trị nhân sự, dữ liệu chấm công và tính lương vẫn đang cần phải xử…" at bounding box center [918, 539] width 571 height 45
click at [809, 565] on ul "Quy trình làm việc truyền thống vốn có nhiều giấy tờ cần phải trình ký, xử lý d…" at bounding box center [910, 511] width 586 height 213
click at [854, 546] on li "Hệ thống quản trị nhân sự, dữ liệu chấm công và tính lương vẫn đang cần phải xử…" at bounding box center [918, 539] width 571 height 45
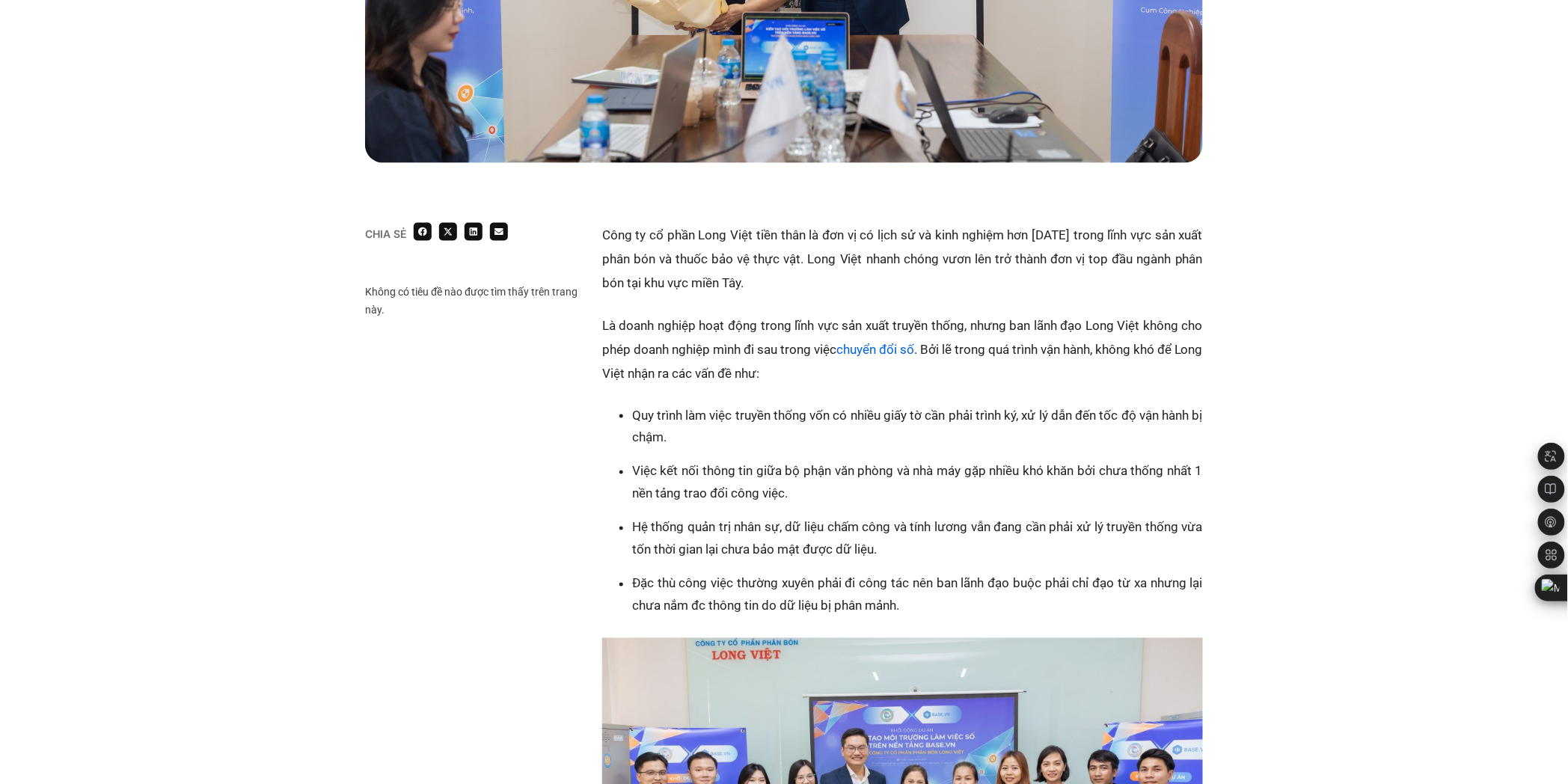
click at [715, 546] on li "Hệ thống quản trị nhân sự, dữ liệu chấm công và tính lương vẫn đang cần phải xử…" at bounding box center [918, 539] width 571 height 45
drag, startPoint x: 668, startPoint y: 546, endPoint x: 867, endPoint y: 547, distance: 199.0
click at [867, 547] on li "Hệ thống quản trị nhân sự, dữ liệu chấm công và tính lương vẫn đang cần phải xử…" at bounding box center [918, 539] width 571 height 45
click at [611, 517] on div "Quy trình làm việc truyền thống vốn có nhiều giấy tờ cần phải trình ký, xử lý d…" at bounding box center [902, 697] width 601 height 585
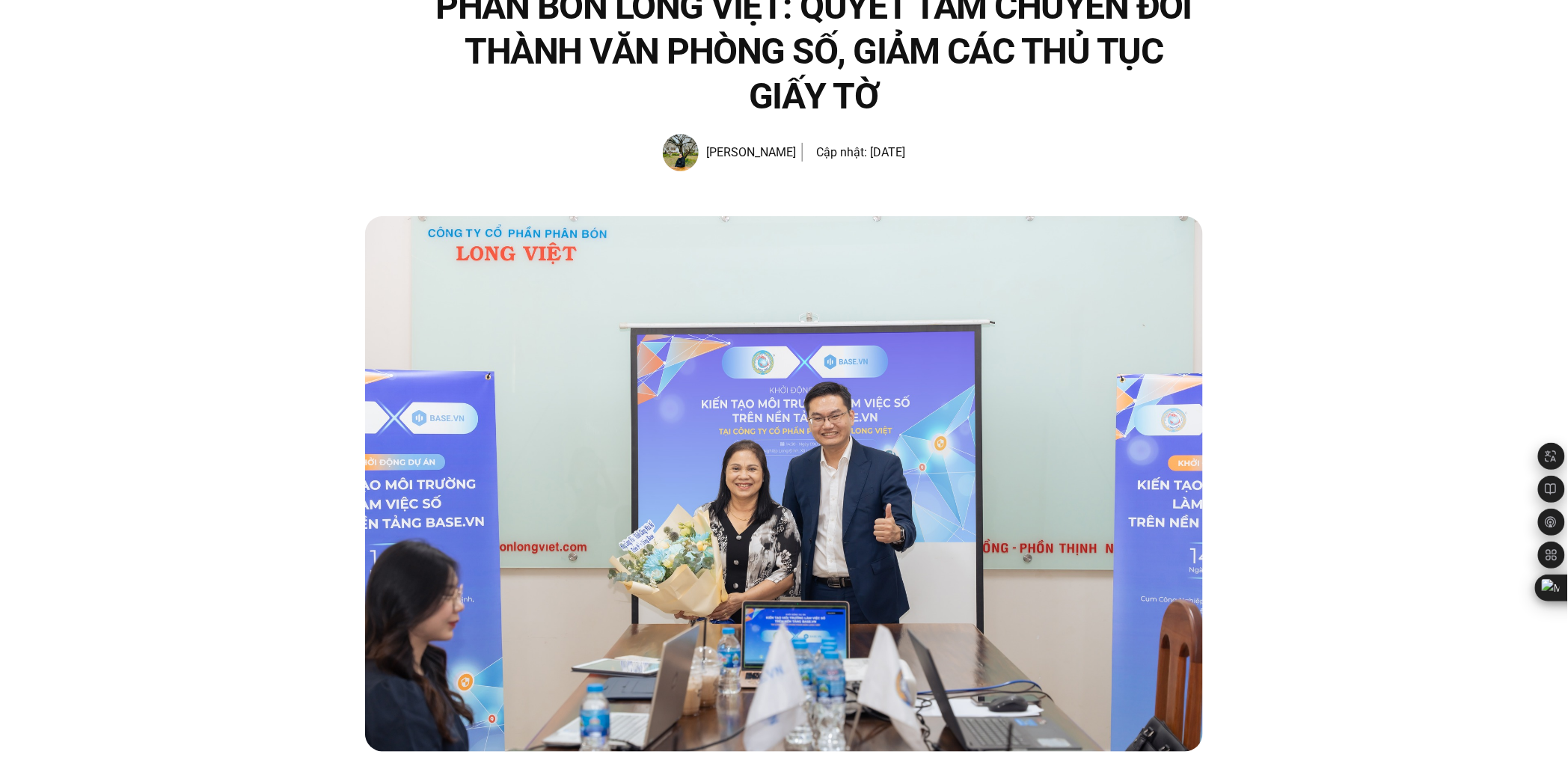
scroll to position [0, 0]
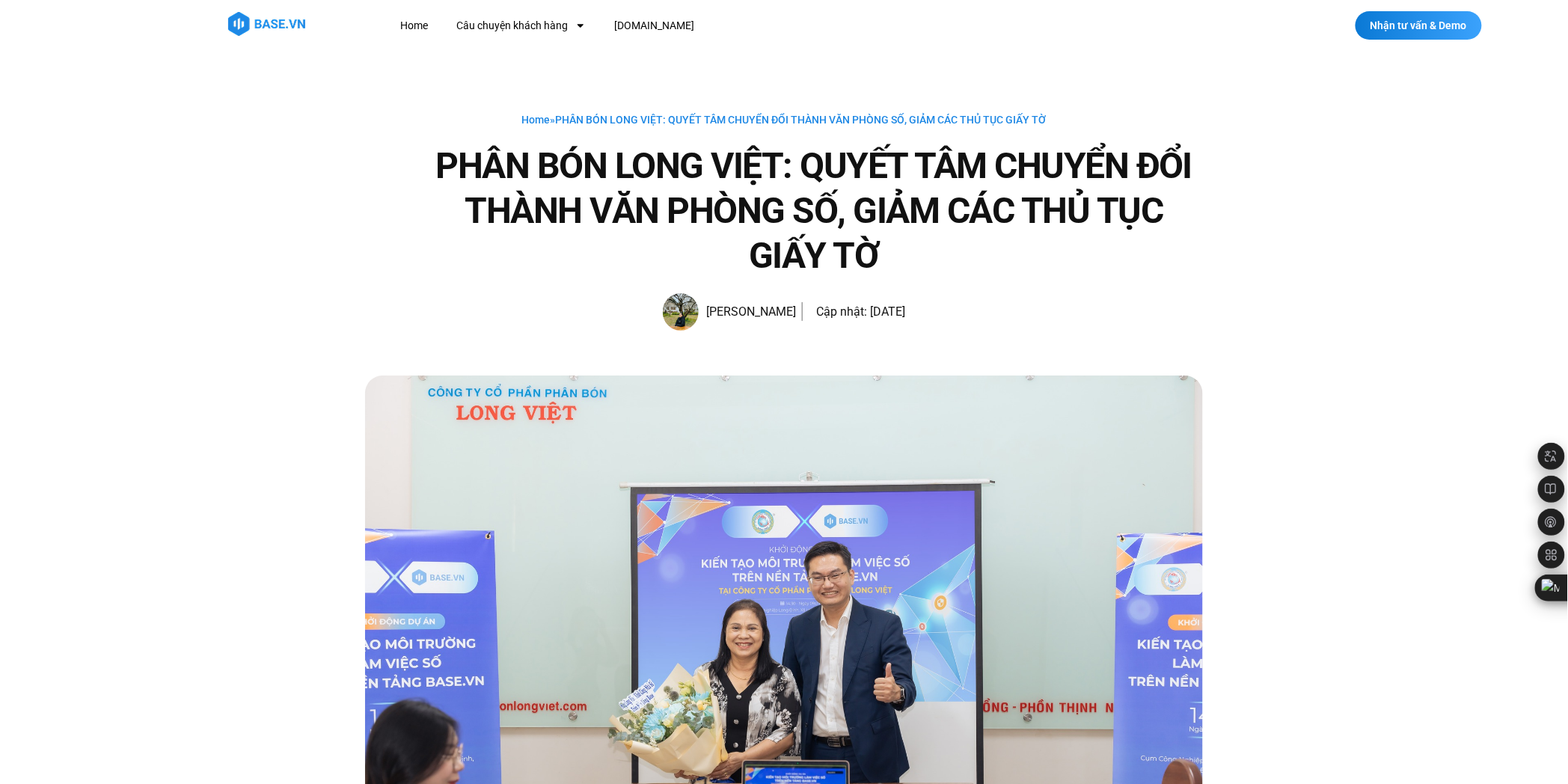
click at [701, 213] on h1 "PHÂN BÓN LONG VIỆT: QUYẾT TÂM CHUYỂN ĐỔI THÀNH VĂN PHÒNG SỐ, GIẢM CÁC THỦ TỤC G…" at bounding box center [813, 211] width 778 height 135
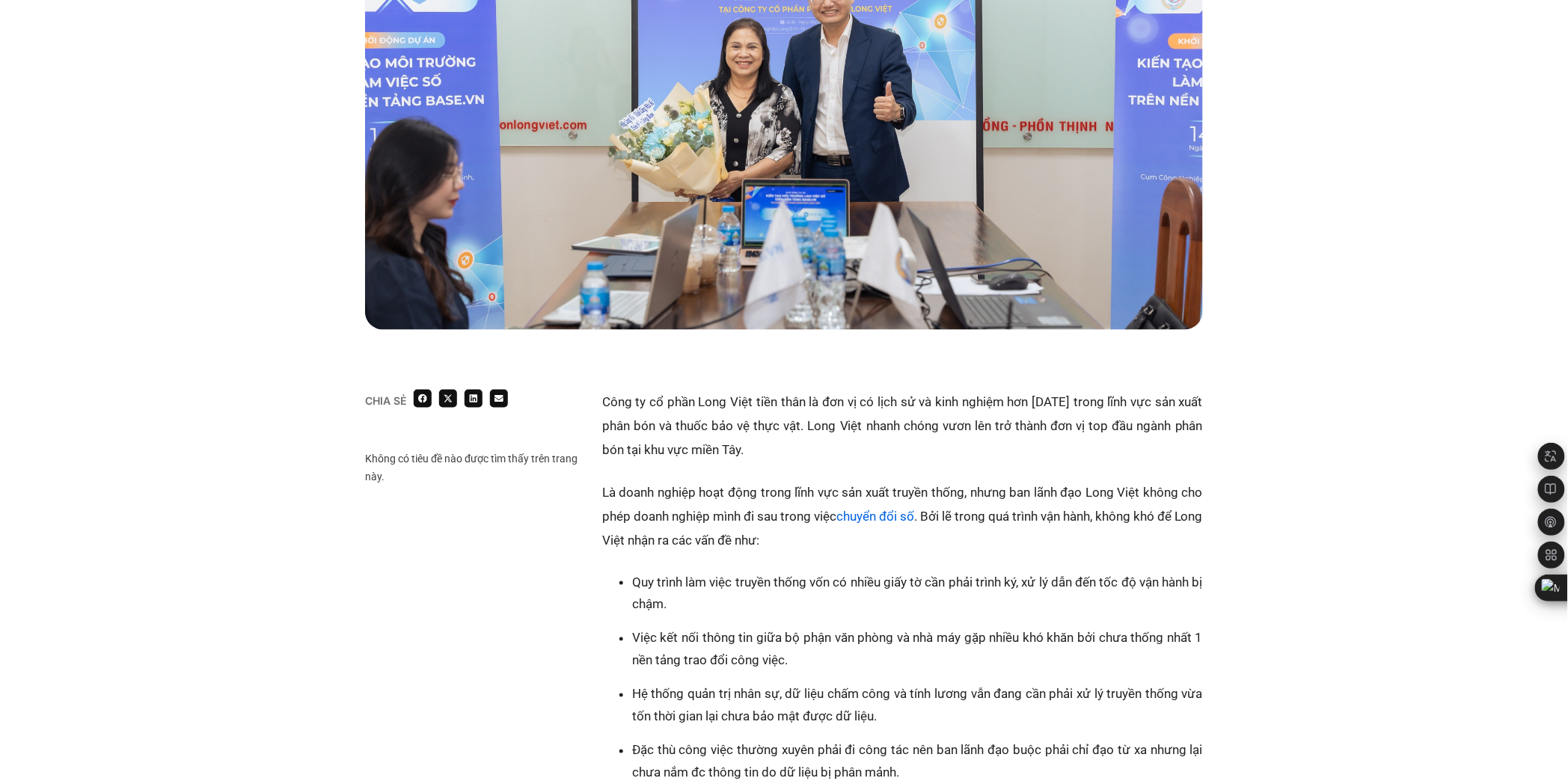
scroll to position [664, 0]
